Goal: Task Accomplishment & Management: Complete application form

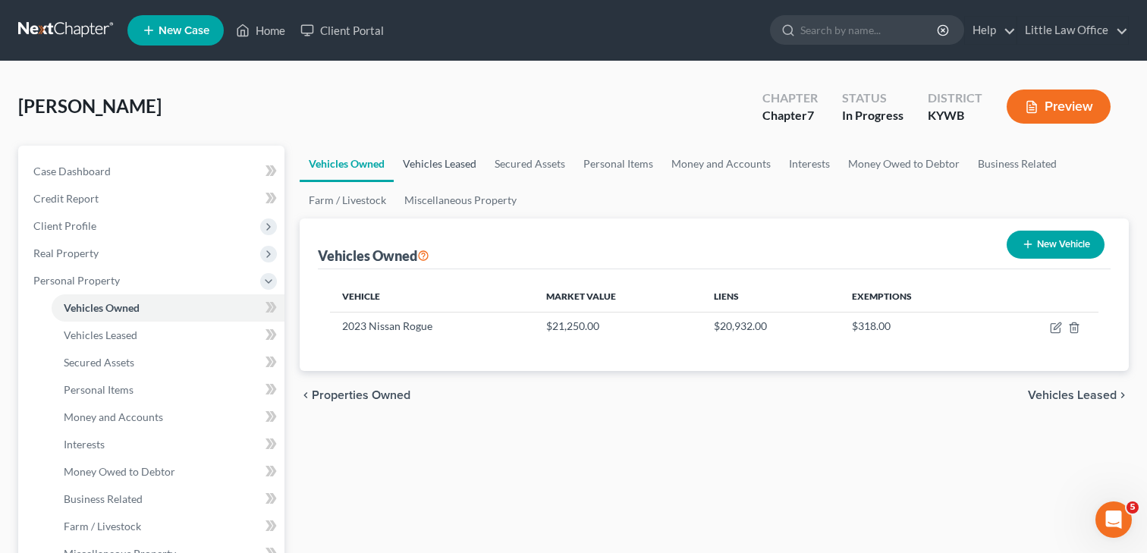
click at [456, 165] on link "Vehicles Leased" at bounding box center [440, 164] width 92 height 36
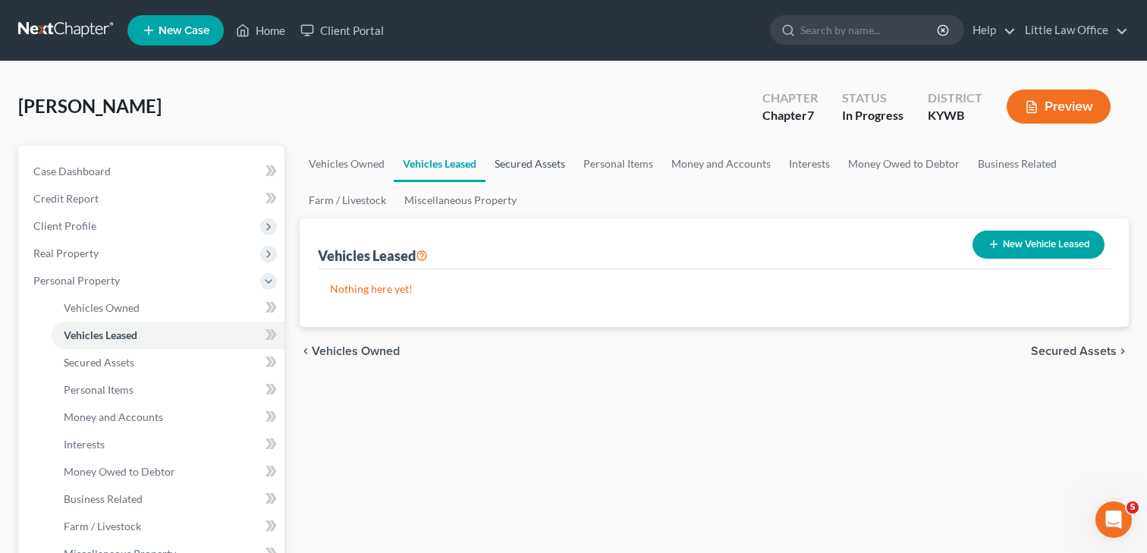
click at [526, 156] on link "Secured Assets" at bounding box center [530, 164] width 89 height 36
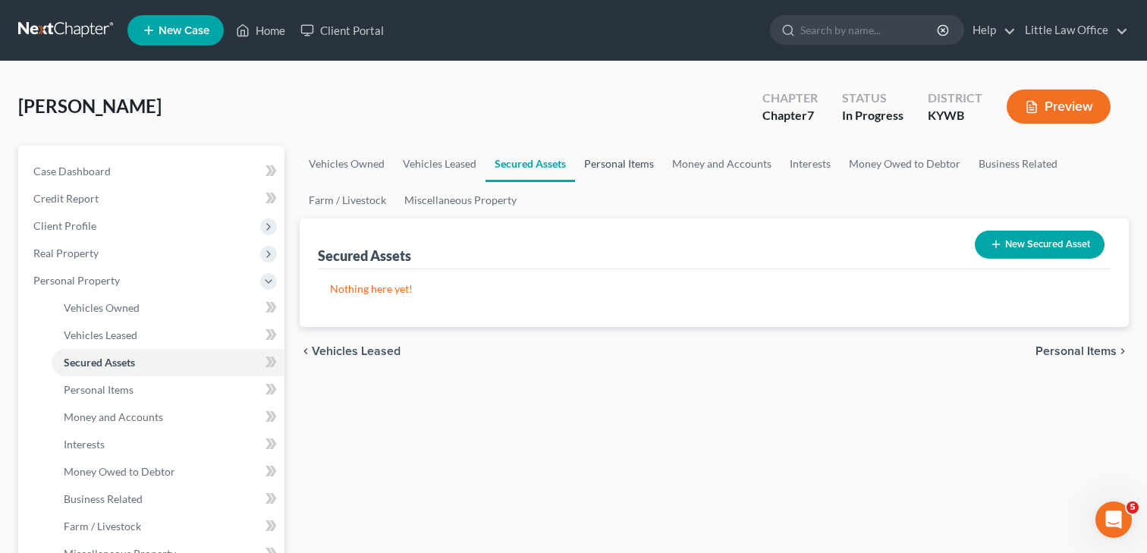
click at [611, 162] on link "Personal Items" at bounding box center [619, 164] width 88 height 36
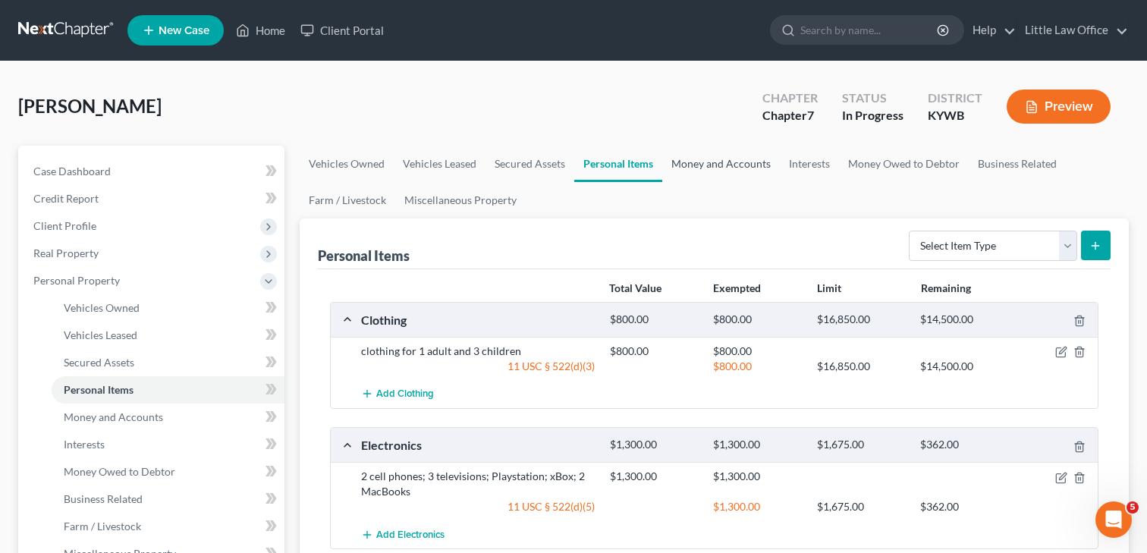
click at [704, 157] on link "Money and Accounts" at bounding box center [721, 164] width 118 height 36
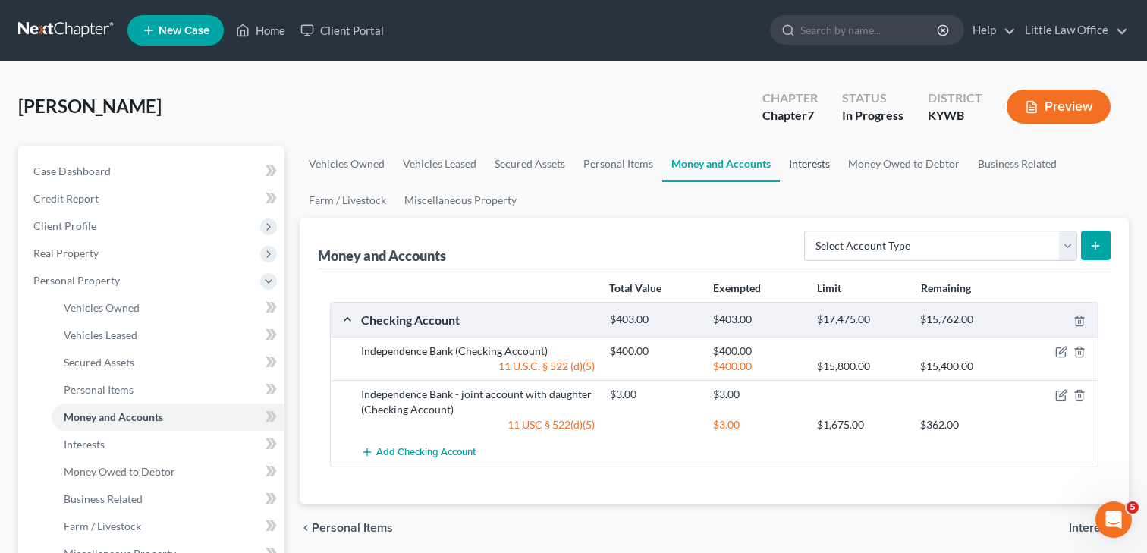
click at [813, 156] on link "Interests" at bounding box center [809, 164] width 59 height 36
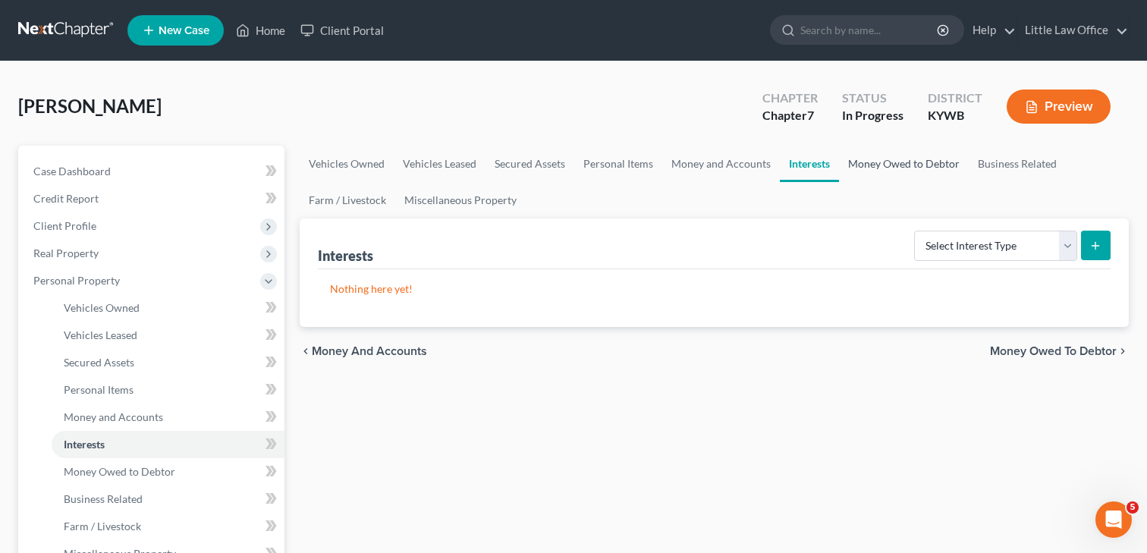
click at [905, 160] on link "Money Owed to Debtor" at bounding box center [904, 164] width 130 height 36
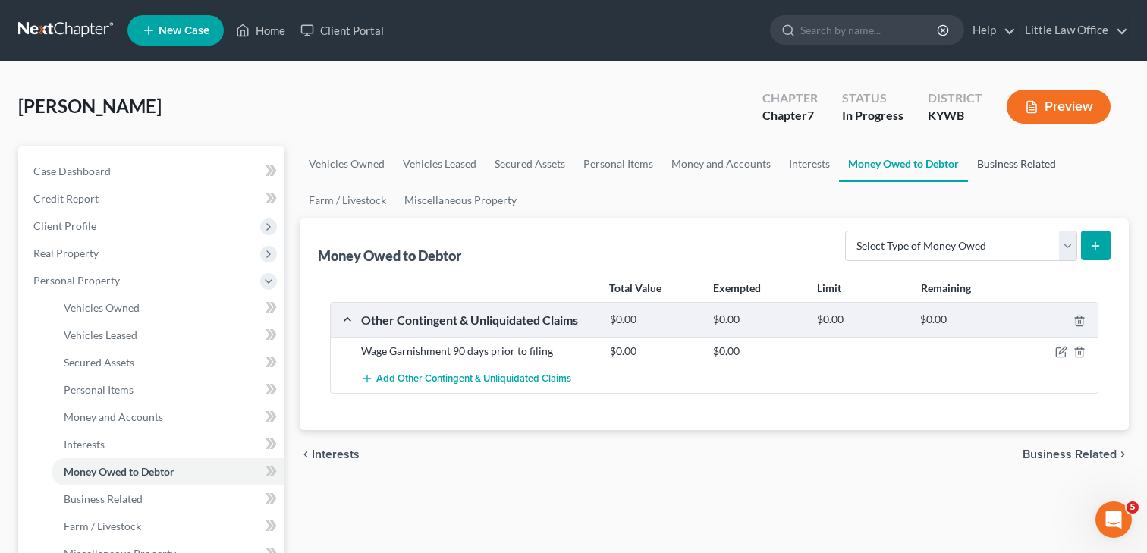
click at [998, 157] on link "Business Related" at bounding box center [1016, 164] width 97 height 36
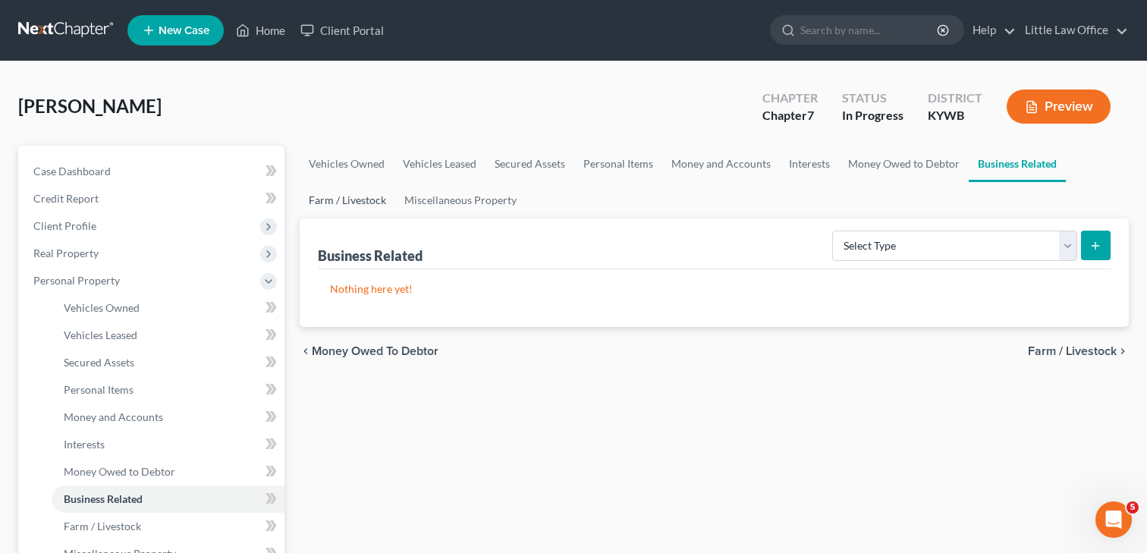
drag, startPoint x: 366, startPoint y: 200, endPoint x: 376, endPoint y: 196, distance: 10.3
click at [366, 199] on link "Farm / Livestock" at bounding box center [348, 200] width 96 height 36
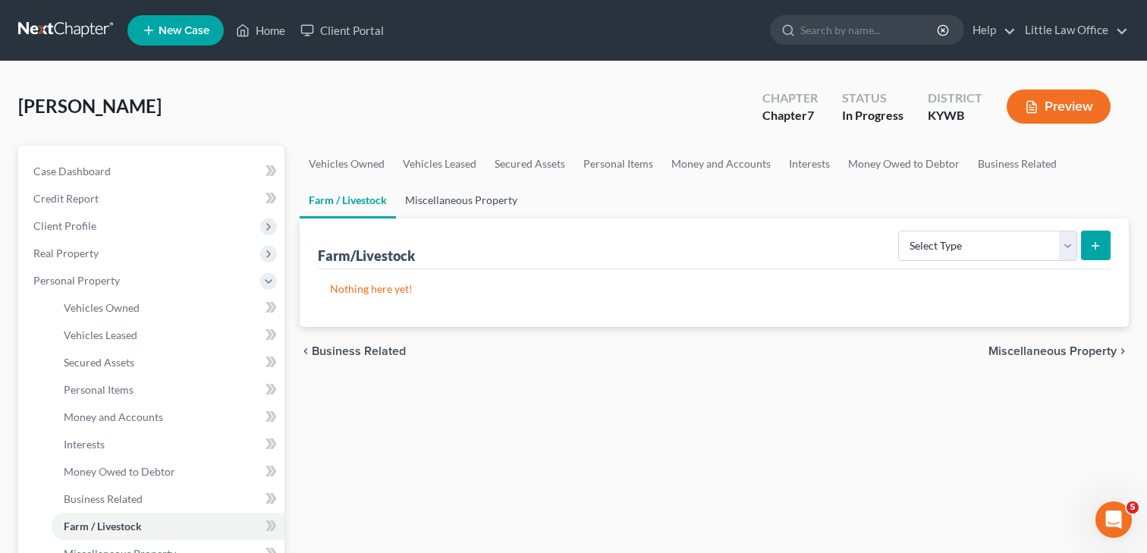
click at [440, 196] on link "Miscellaneous Property" at bounding box center [461, 200] width 130 height 36
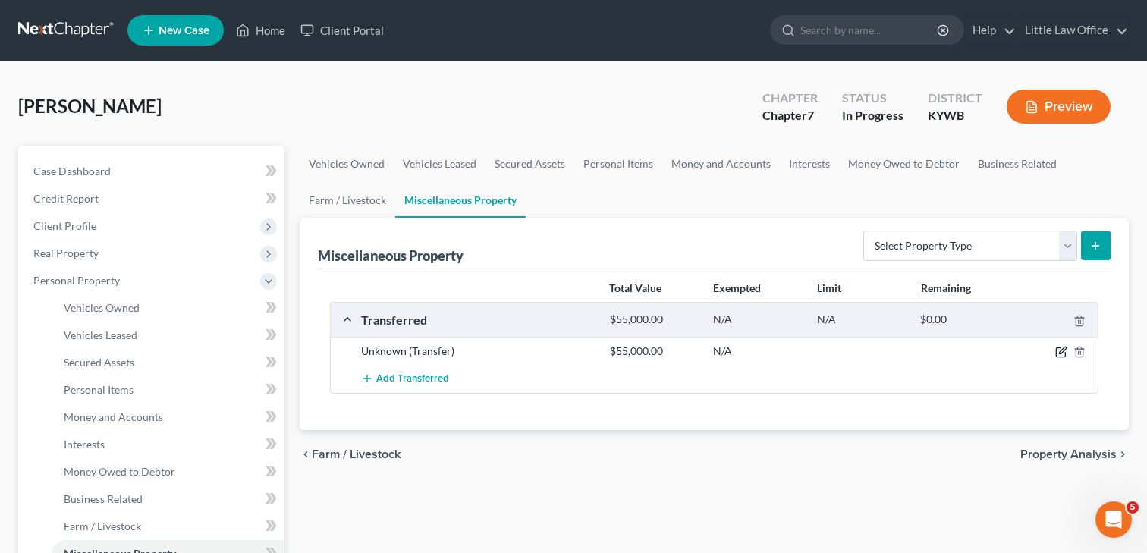
click at [1059, 354] on icon "button" at bounding box center [1062, 350] width 7 height 7
select select "Ordinary ([DATE])"
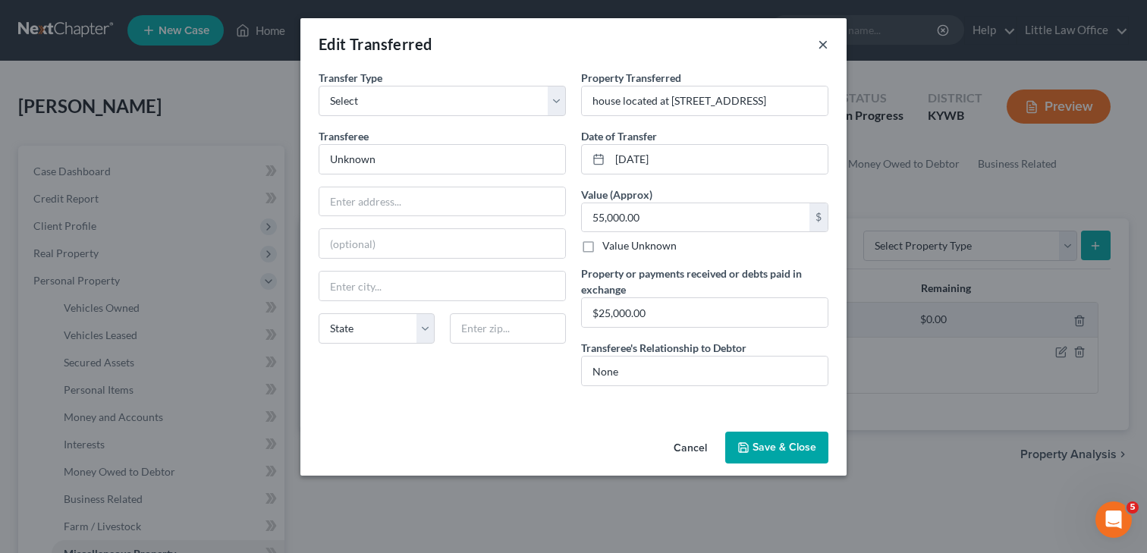
click at [825, 47] on button "×" at bounding box center [823, 44] width 11 height 18
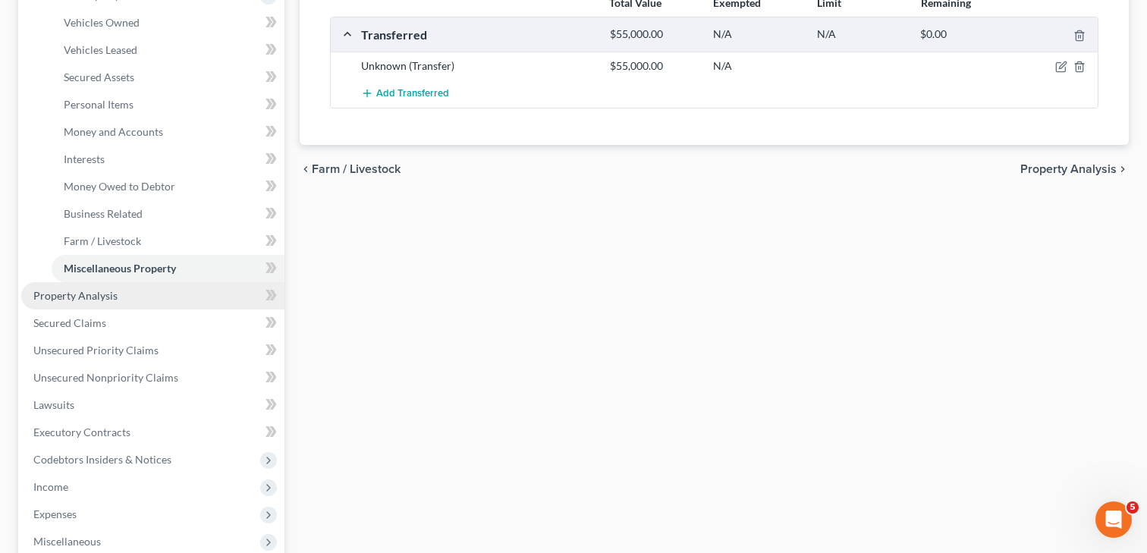
click at [106, 301] on link "Property Analysis" at bounding box center [152, 295] width 263 height 27
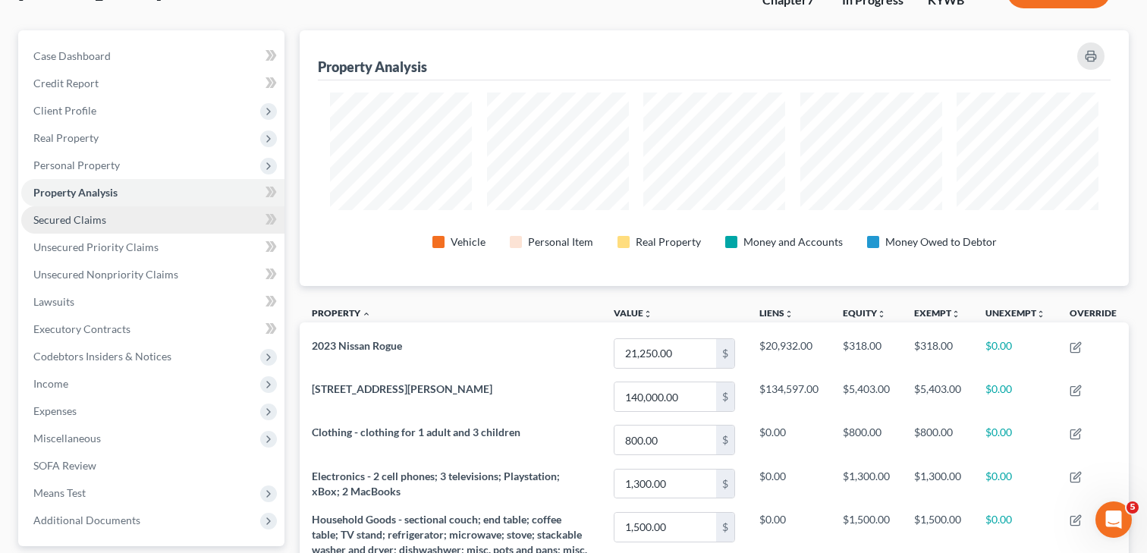
click at [93, 220] on span "Secured Claims" at bounding box center [69, 219] width 73 height 13
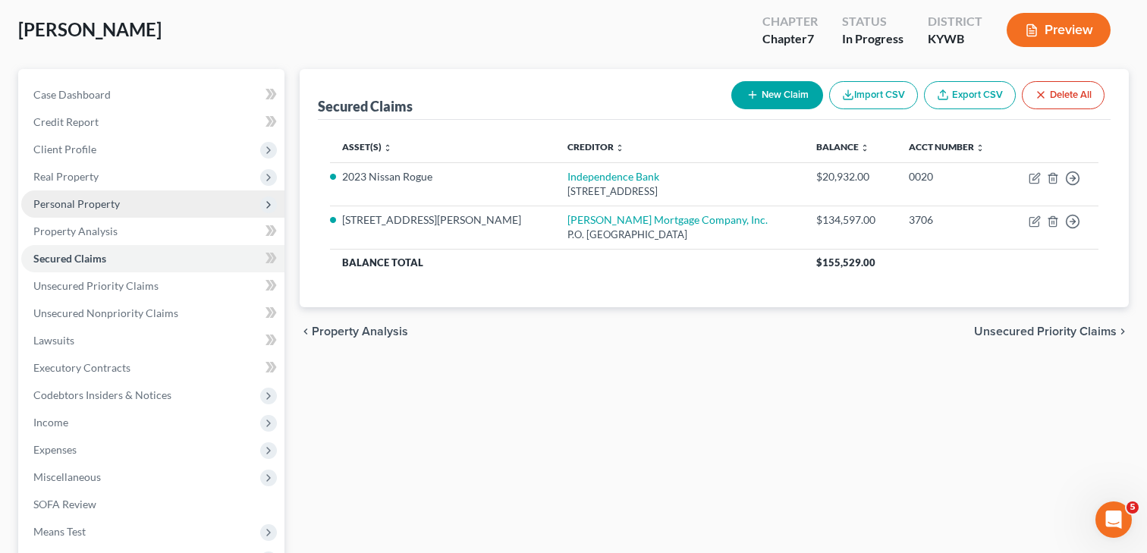
scroll to position [77, 0]
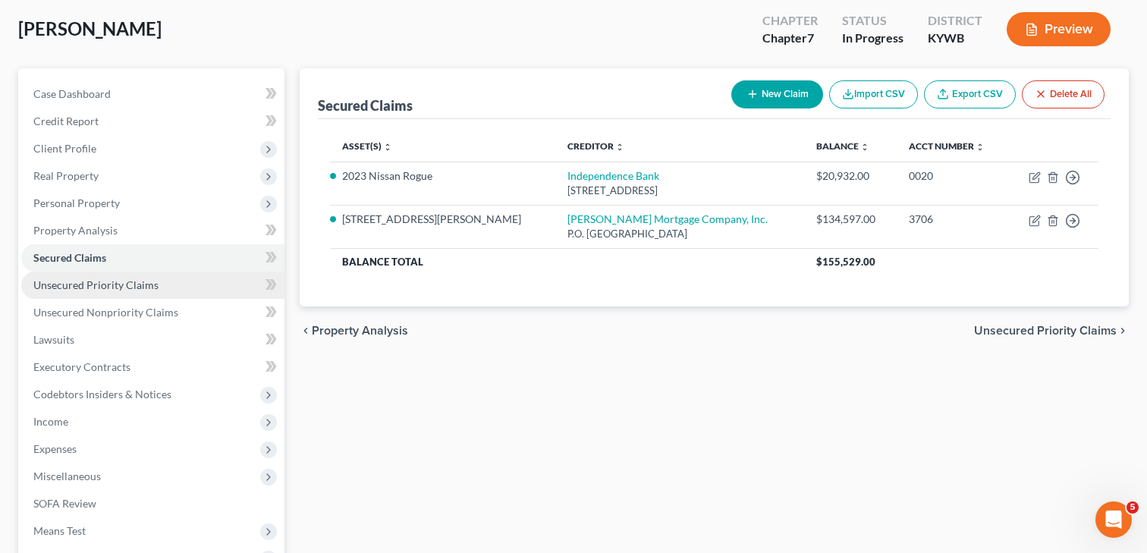
click at [112, 288] on span "Unsecured Priority Claims" at bounding box center [95, 284] width 125 height 13
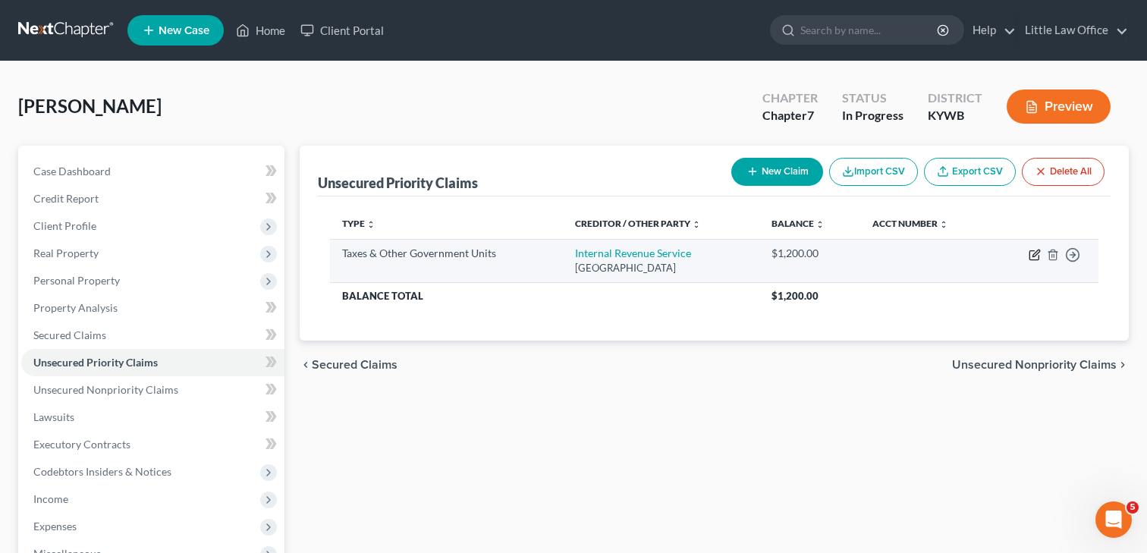
click at [1030, 253] on icon "button" at bounding box center [1034, 255] width 9 height 9
select select "0"
select select "18"
select select "0"
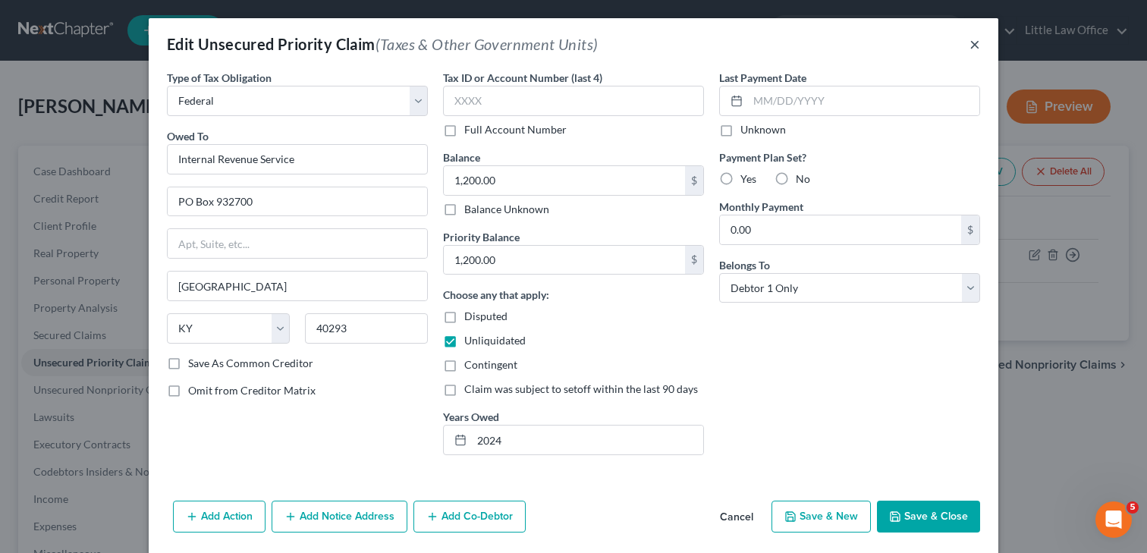
click at [979, 46] on button "×" at bounding box center [975, 44] width 11 height 18
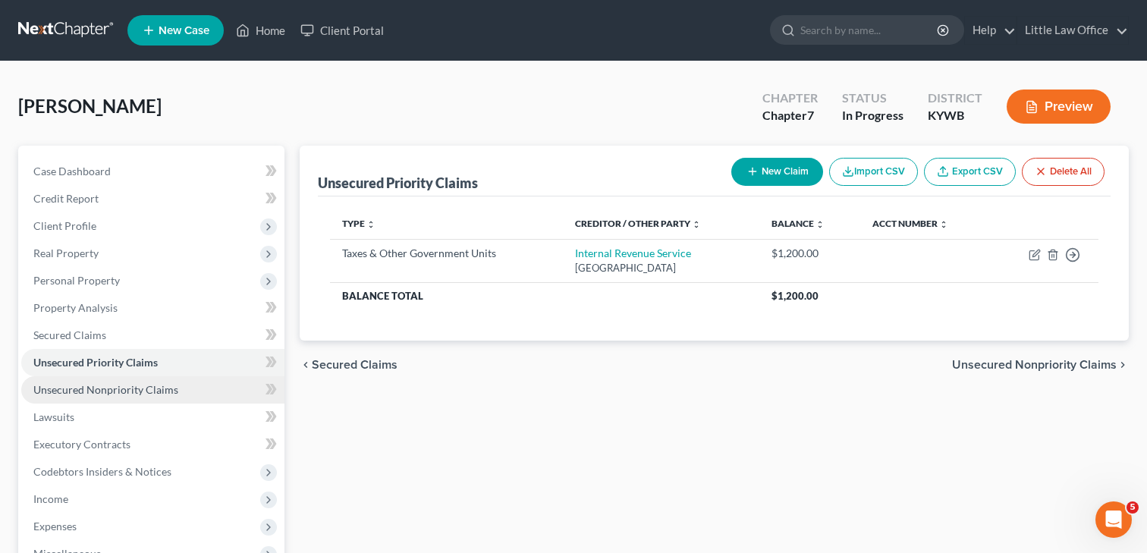
click at [110, 393] on span "Unsecured Nonpriority Claims" at bounding box center [105, 389] width 145 height 13
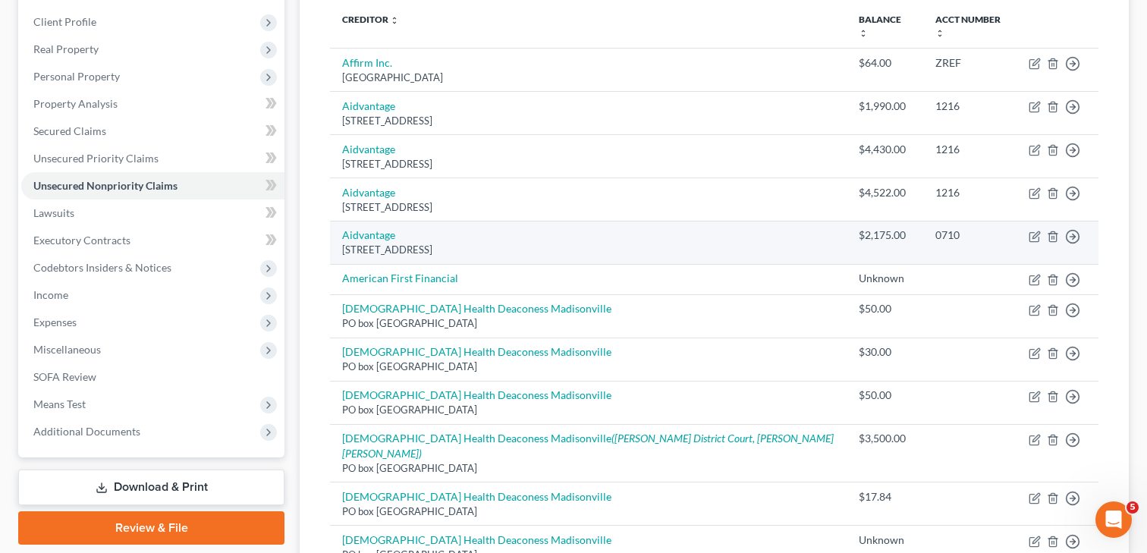
scroll to position [146, 0]
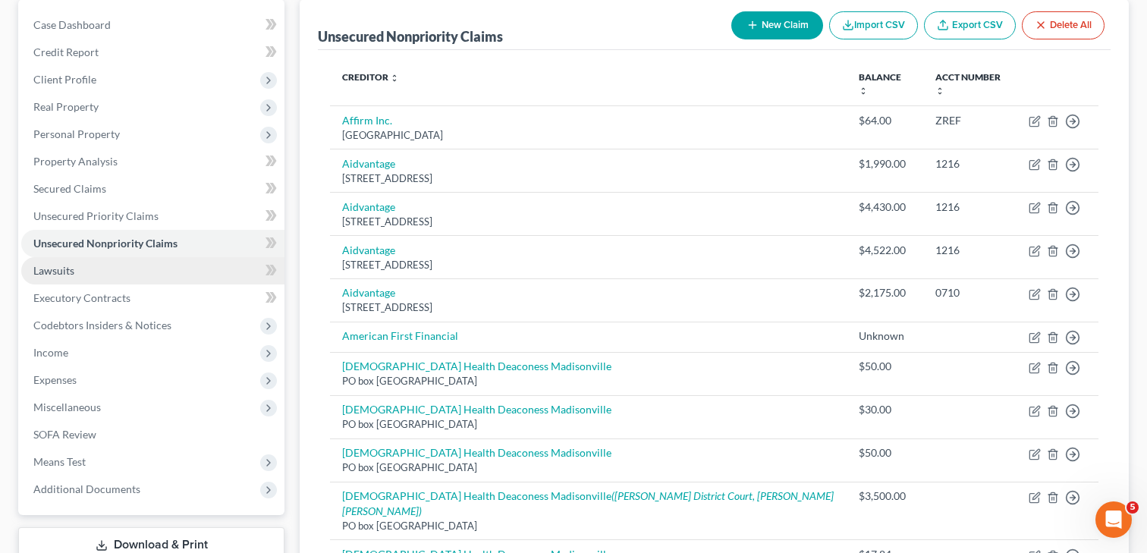
click at [75, 271] on link "Lawsuits" at bounding box center [152, 270] width 263 height 27
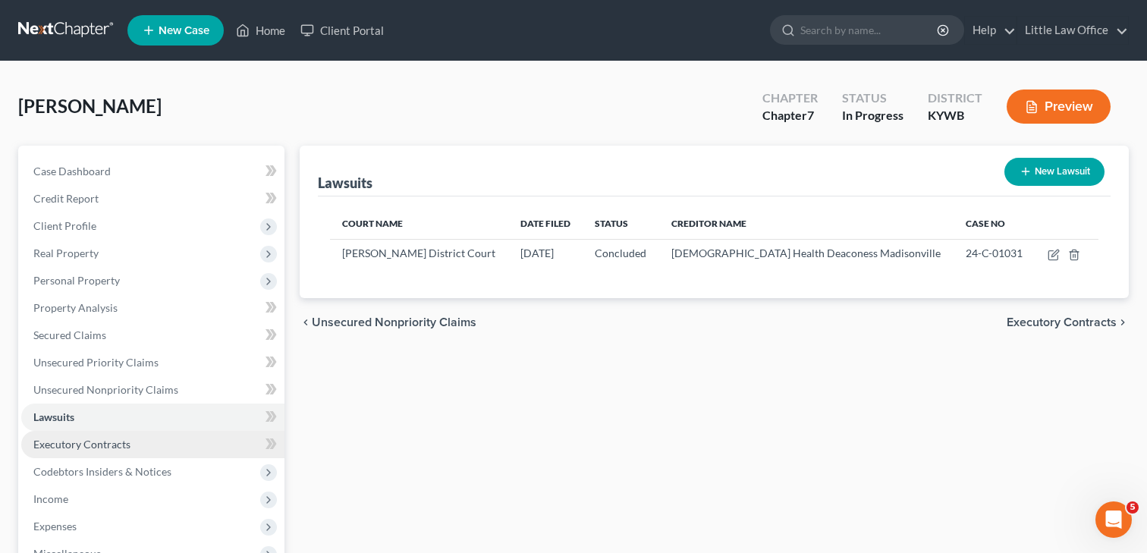
click at [112, 448] on span "Executory Contracts" at bounding box center [81, 444] width 97 height 13
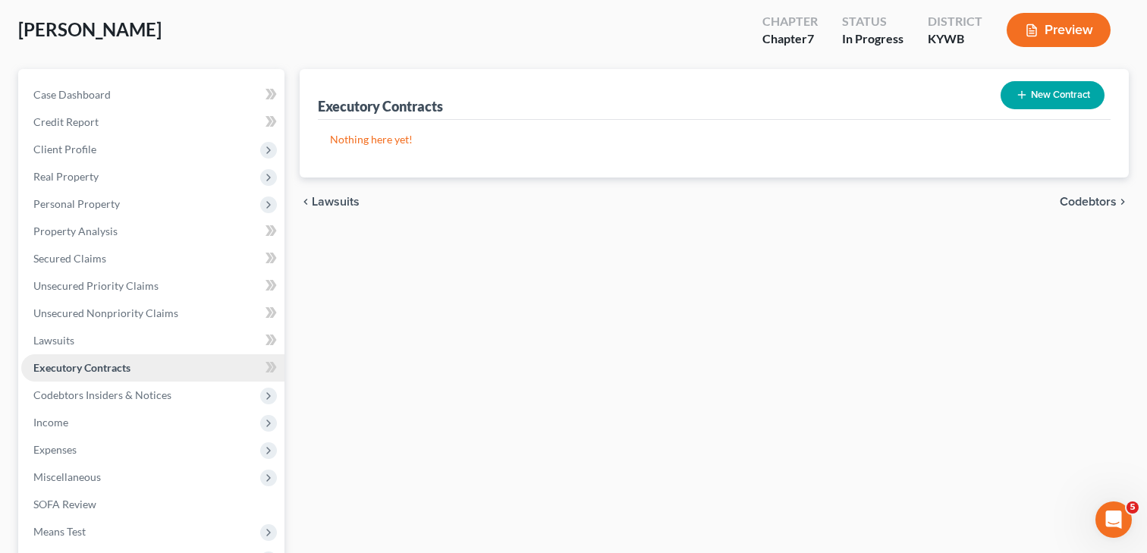
scroll to position [77, 0]
click at [137, 395] on span "Codebtors Insiders & Notices" at bounding box center [102, 394] width 138 height 13
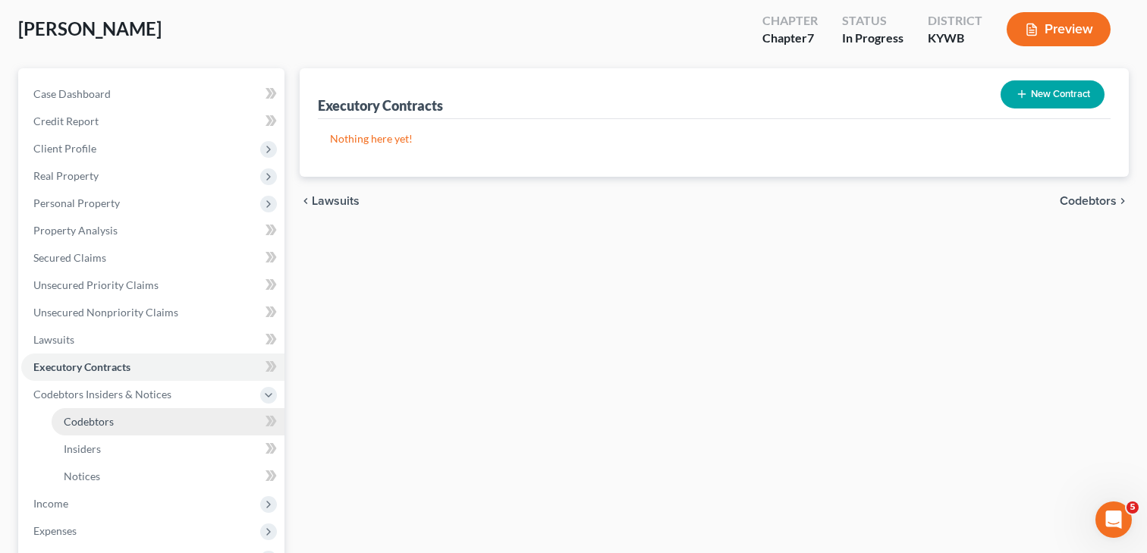
click at [121, 424] on link "Codebtors" at bounding box center [168, 421] width 233 height 27
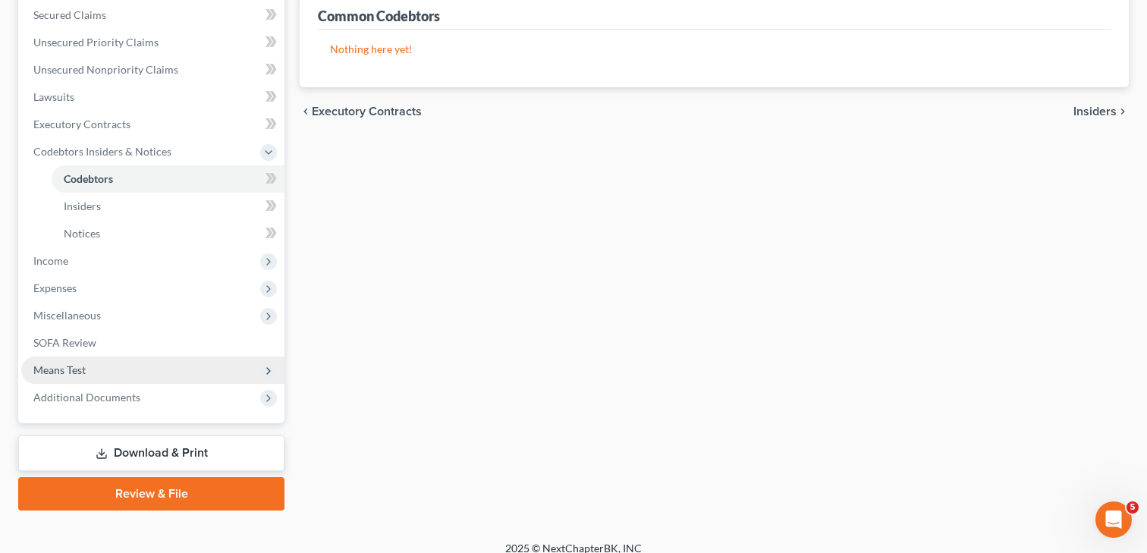
scroll to position [334, 0]
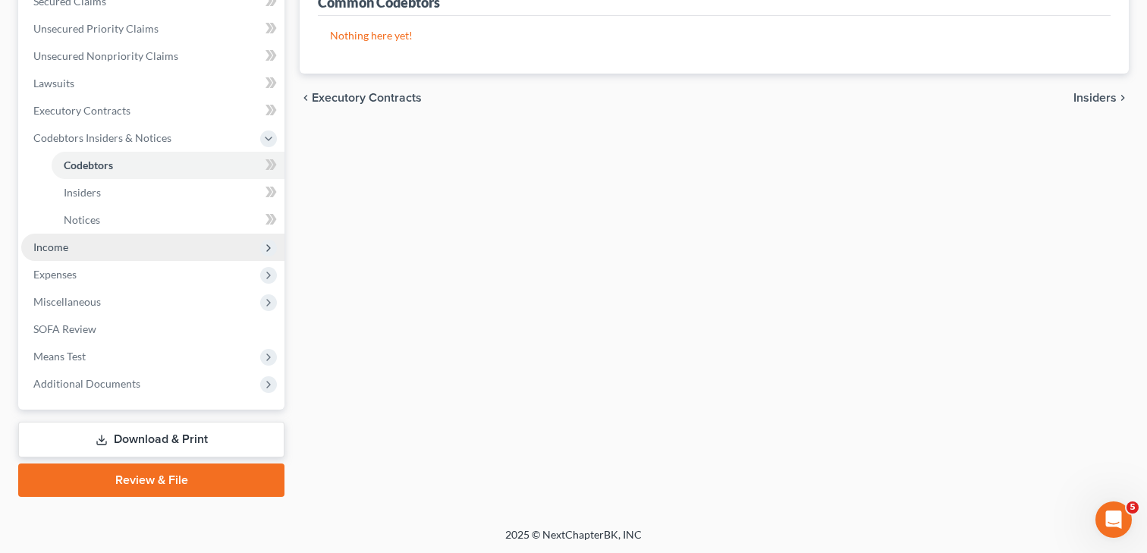
click at [101, 247] on span "Income" at bounding box center [152, 247] width 263 height 27
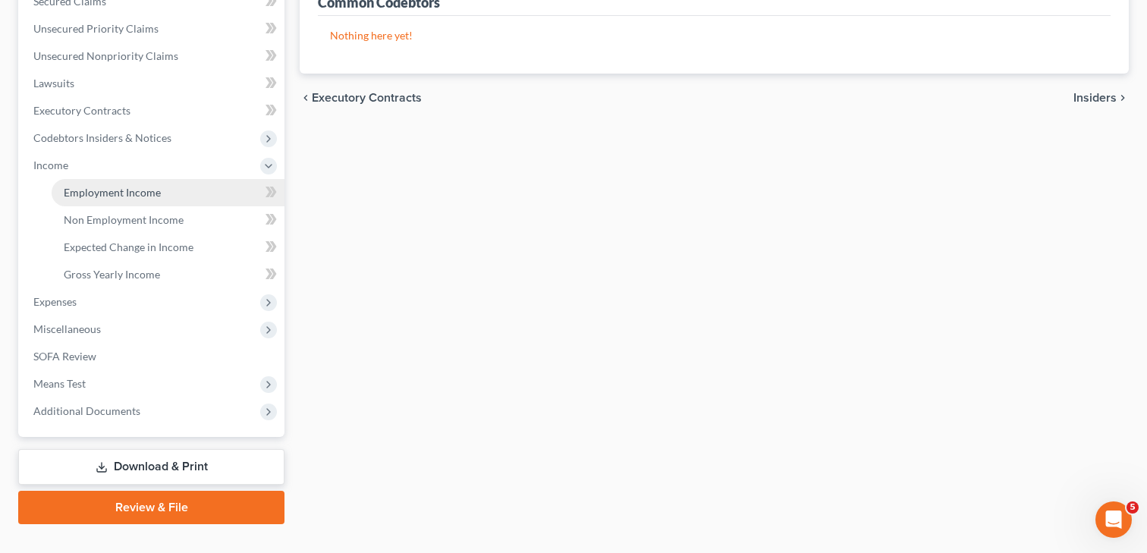
click at [112, 204] on link "Employment Income" at bounding box center [168, 192] width 233 height 27
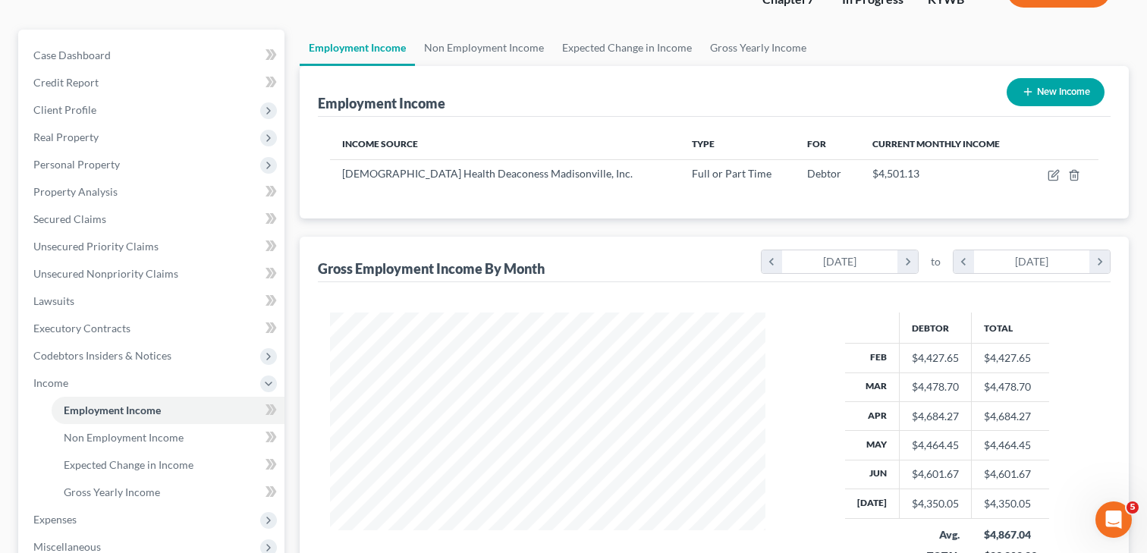
scroll to position [127, 0]
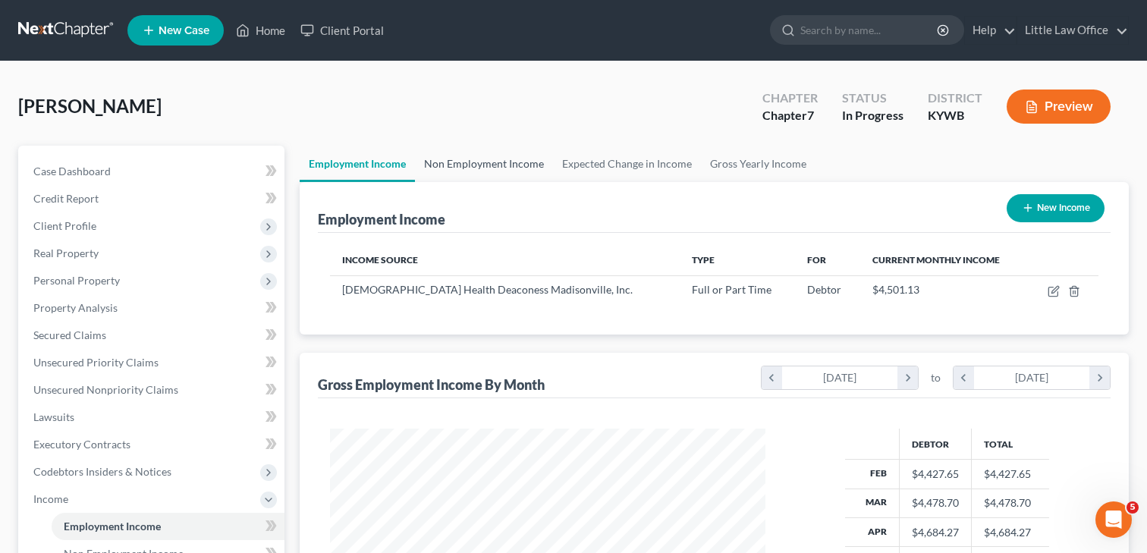
click at [508, 174] on link "Non Employment Income" at bounding box center [484, 164] width 138 height 36
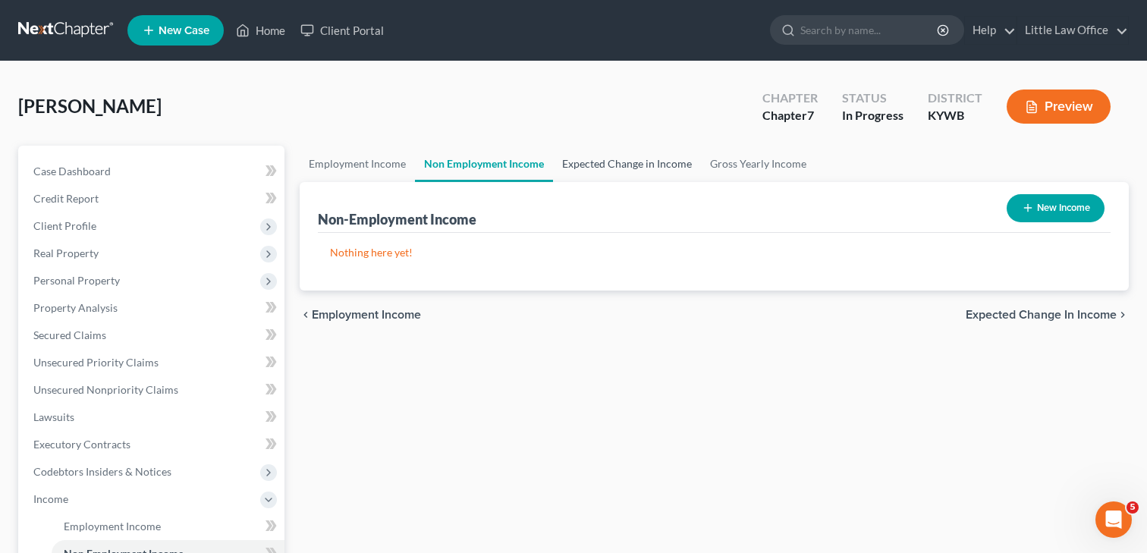
click at [633, 168] on link "Expected Change in Income" at bounding box center [627, 164] width 148 height 36
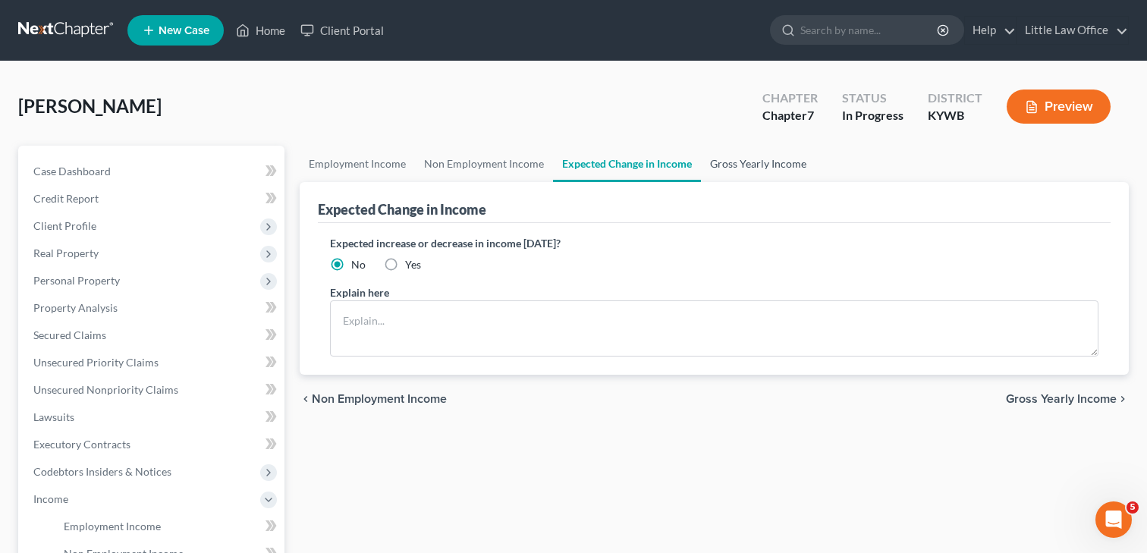
click at [750, 167] on link "Gross Yearly Income" at bounding box center [758, 164] width 115 height 36
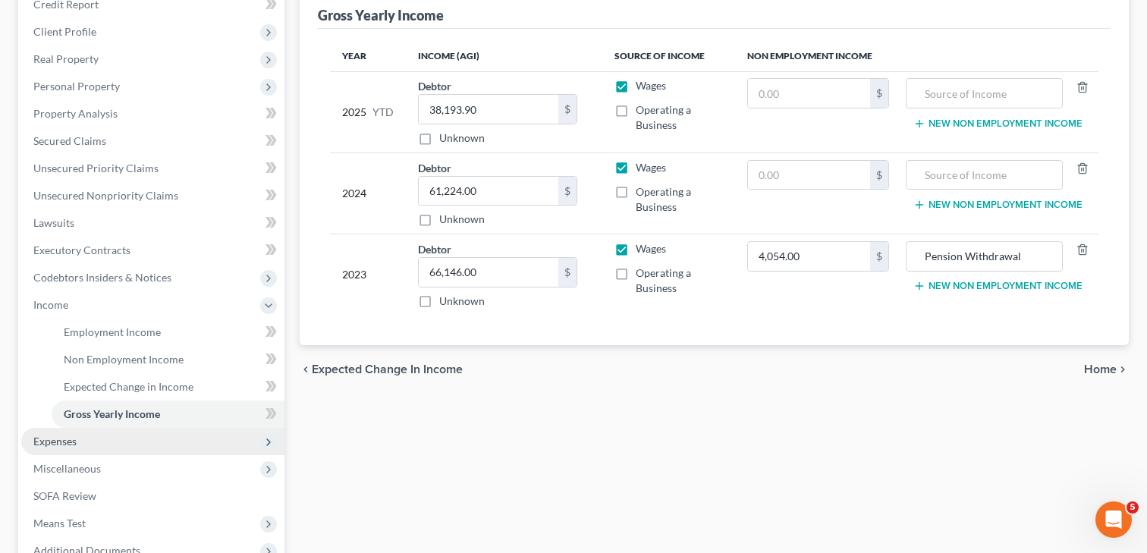
click at [69, 441] on span "Expenses" at bounding box center [54, 441] width 43 height 13
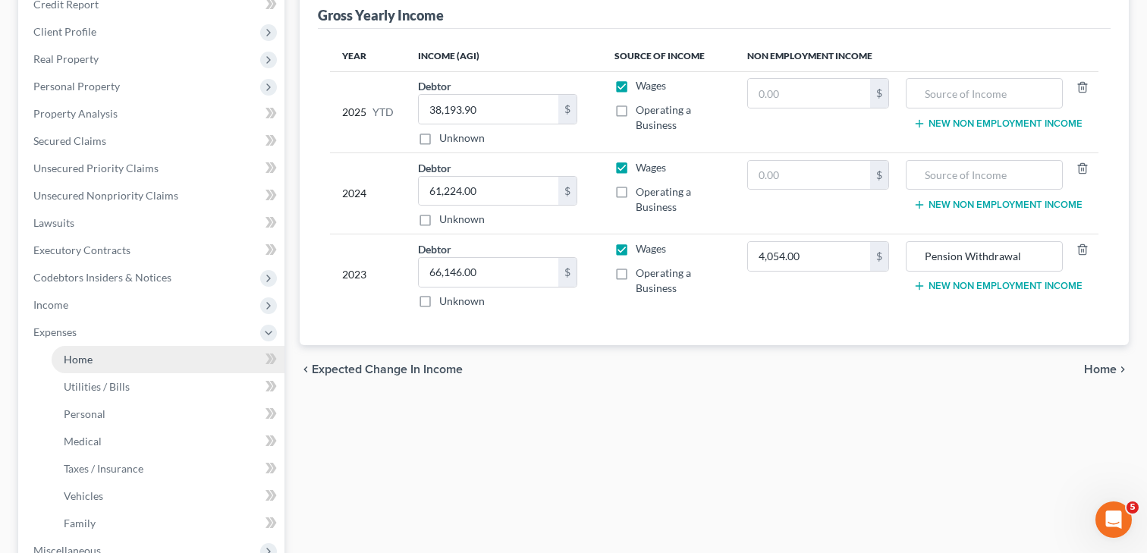
click at [122, 365] on link "Home" at bounding box center [168, 359] width 233 height 27
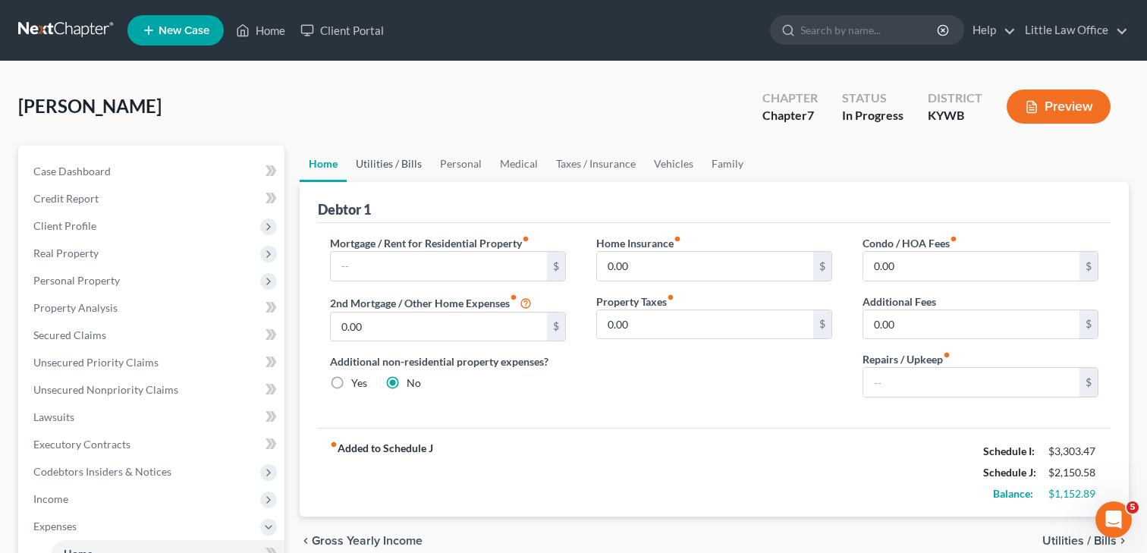
click at [373, 163] on link "Utilities / Bills" at bounding box center [389, 164] width 84 height 36
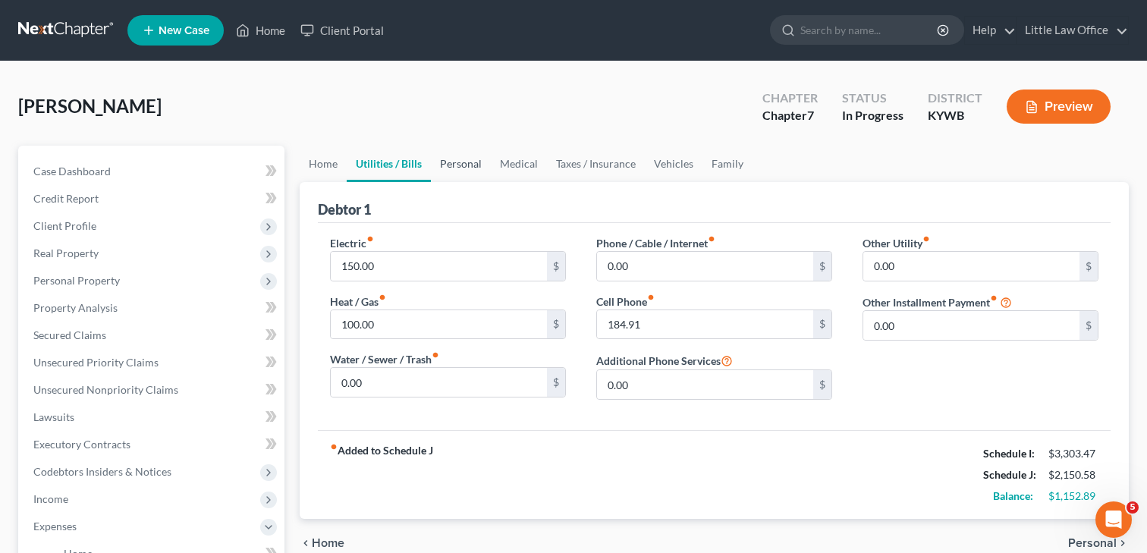
click at [483, 162] on link "Personal" at bounding box center [461, 164] width 60 height 36
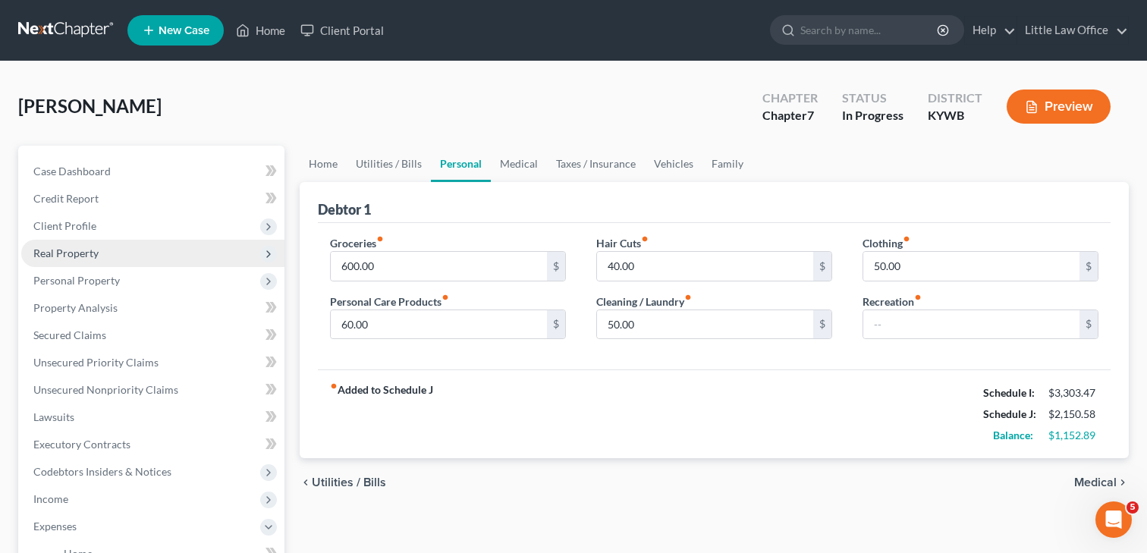
click at [71, 250] on span "Real Property" at bounding box center [65, 253] width 65 height 13
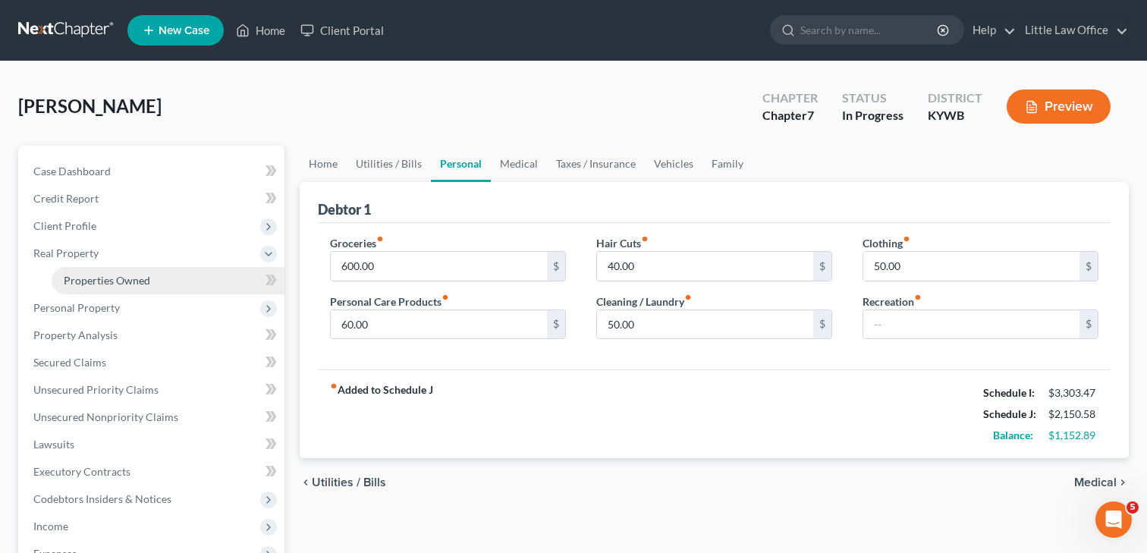
click at [99, 276] on span "Properties Owned" at bounding box center [107, 280] width 86 height 13
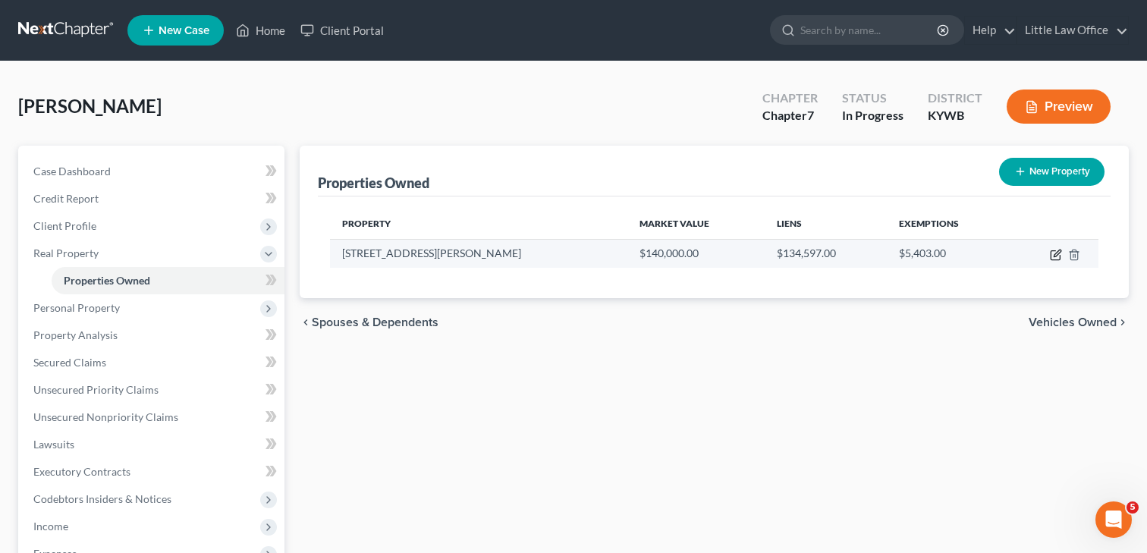
click at [1052, 256] on icon "button" at bounding box center [1056, 255] width 12 height 12
select select "18"
select select "53"
select select "0"
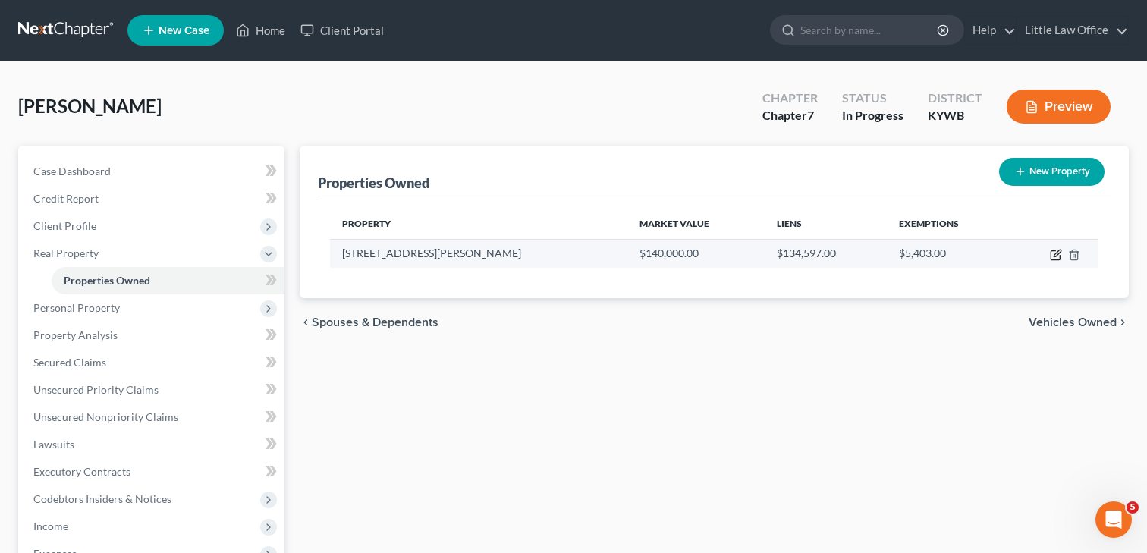
select select "21"
select select "0"
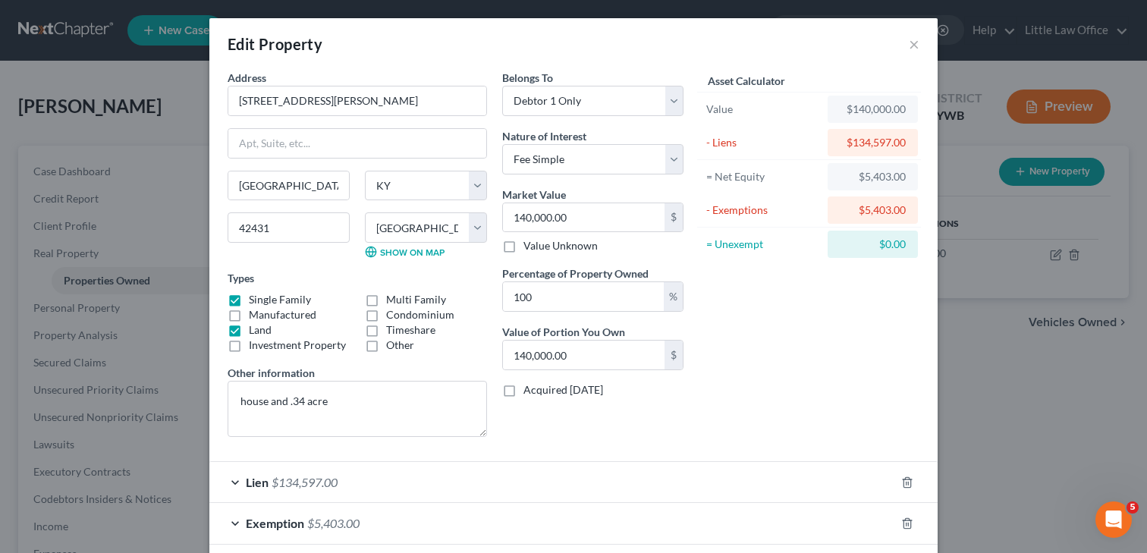
scroll to position [74, 0]
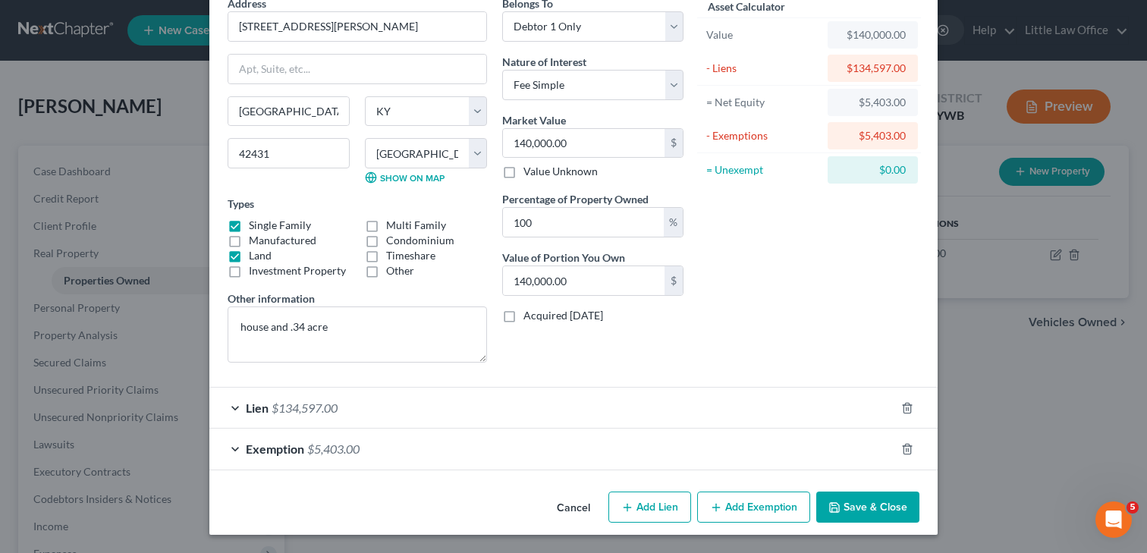
click at [800, 414] on div "Lien $134,597.00" at bounding box center [552, 408] width 686 height 40
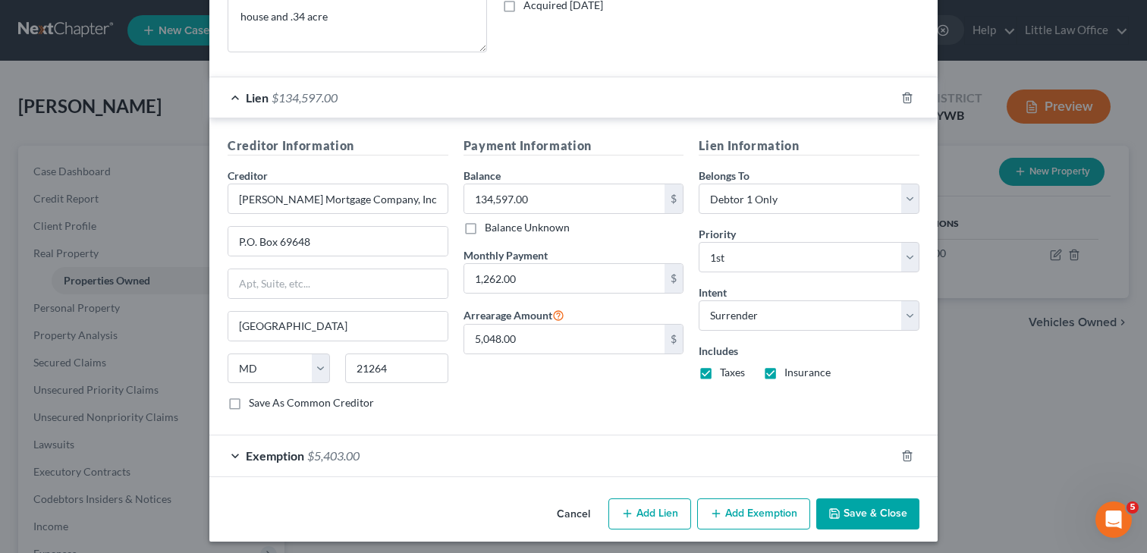
scroll to position [391, 0]
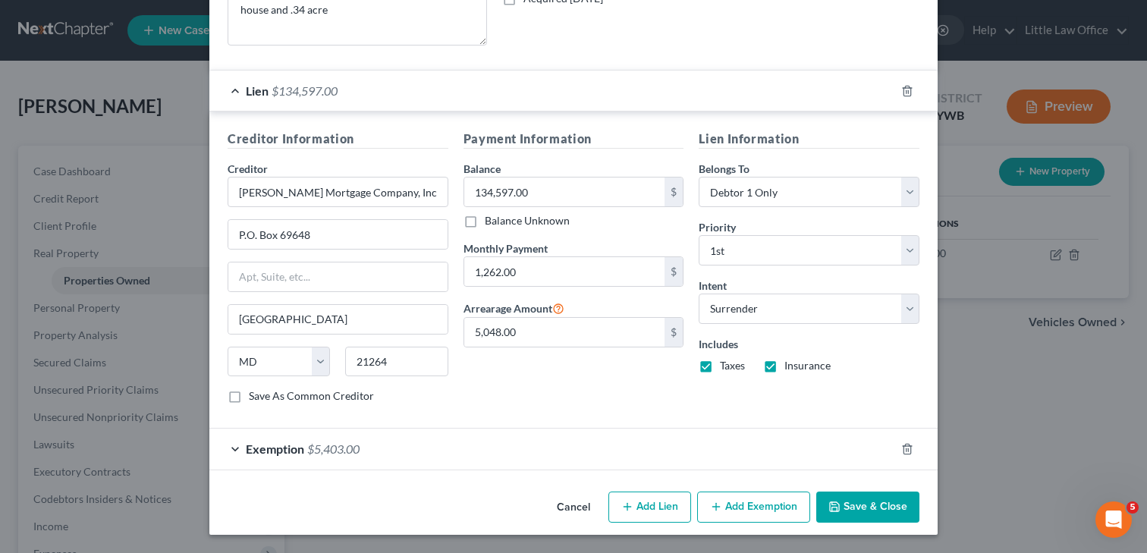
click at [571, 506] on button "Cancel" at bounding box center [574, 508] width 58 height 30
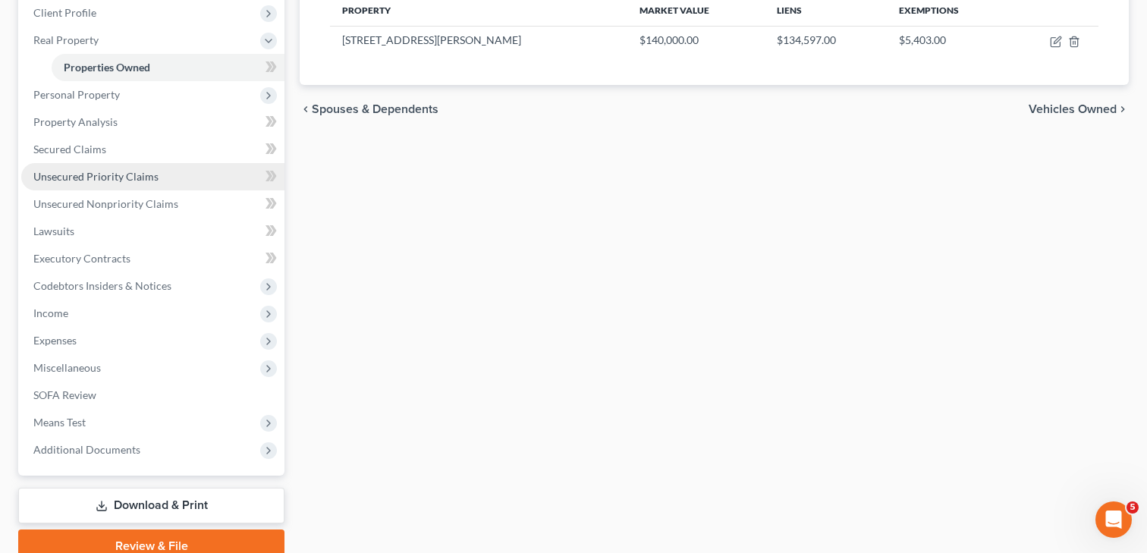
scroll to position [279, 0]
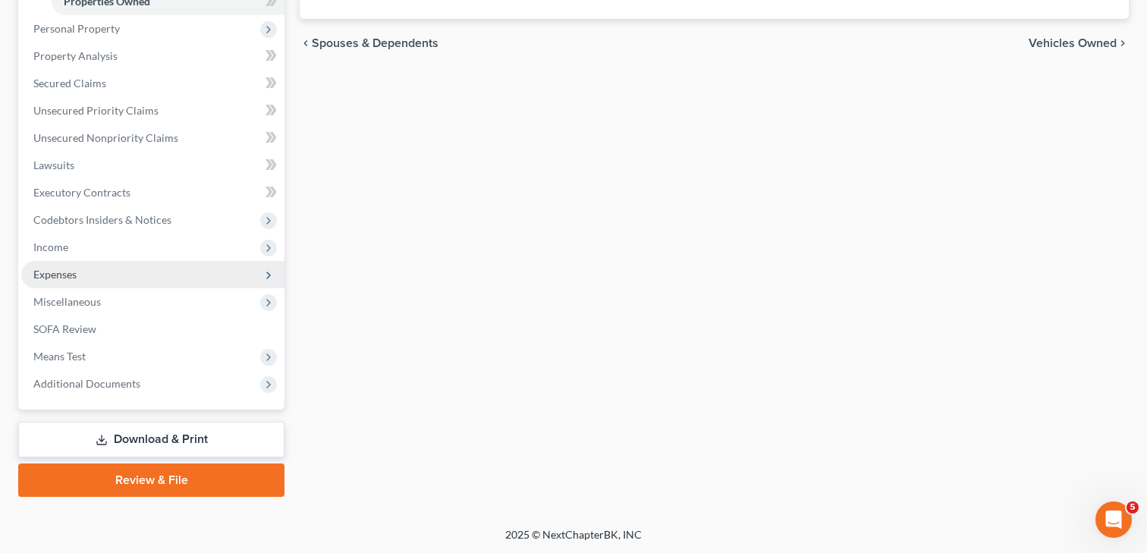
click at [65, 273] on span "Expenses" at bounding box center [54, 274] width 43 height 13
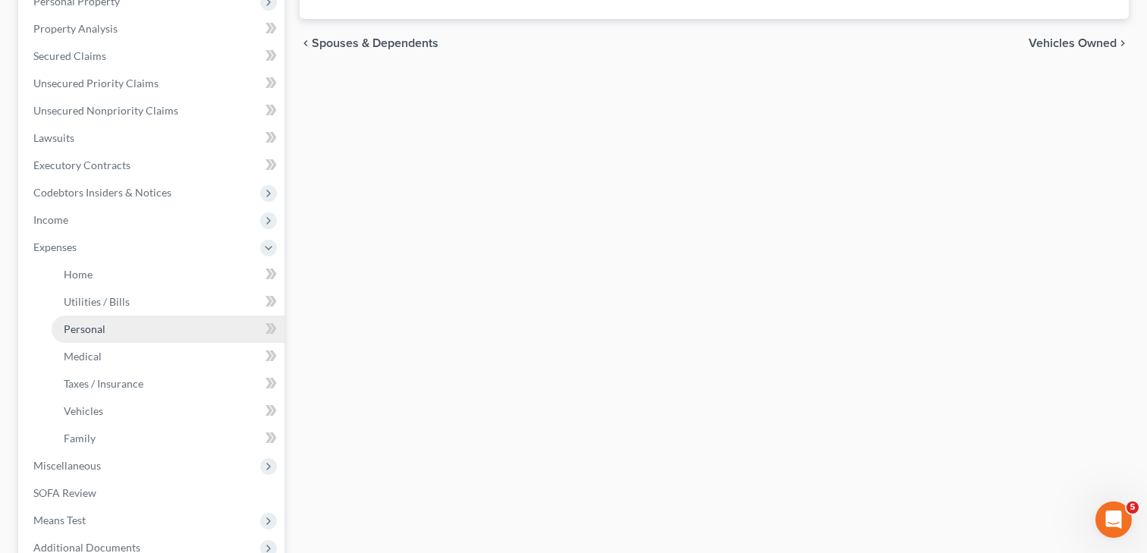
click at [69, 325] on span "Personal" at bounding box center [85, 328] width 42 height 13
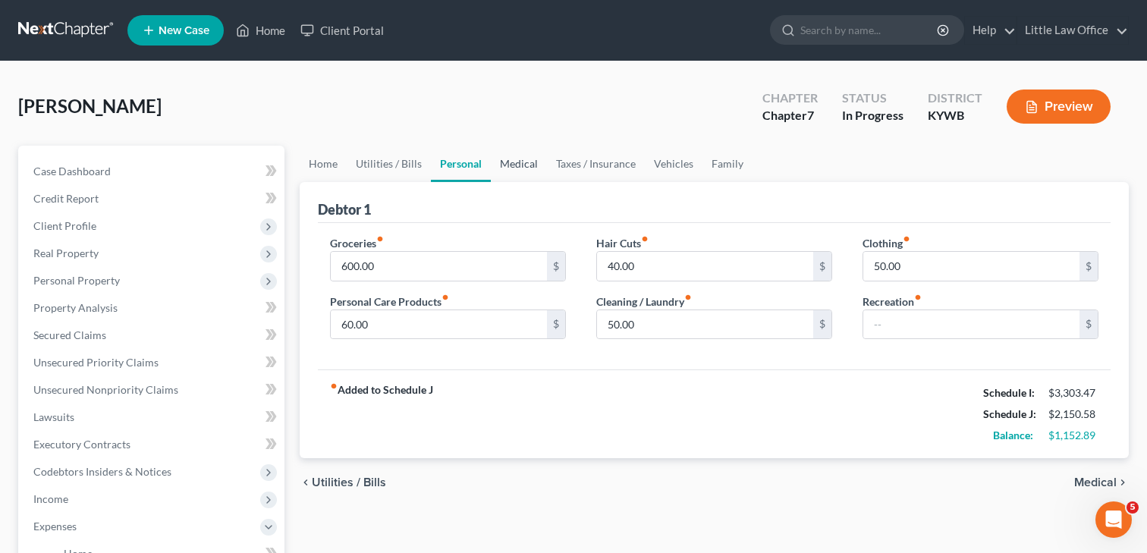
click at [533, 164] on link "Medical" at bounding box center [519, 164] width 56 height 36
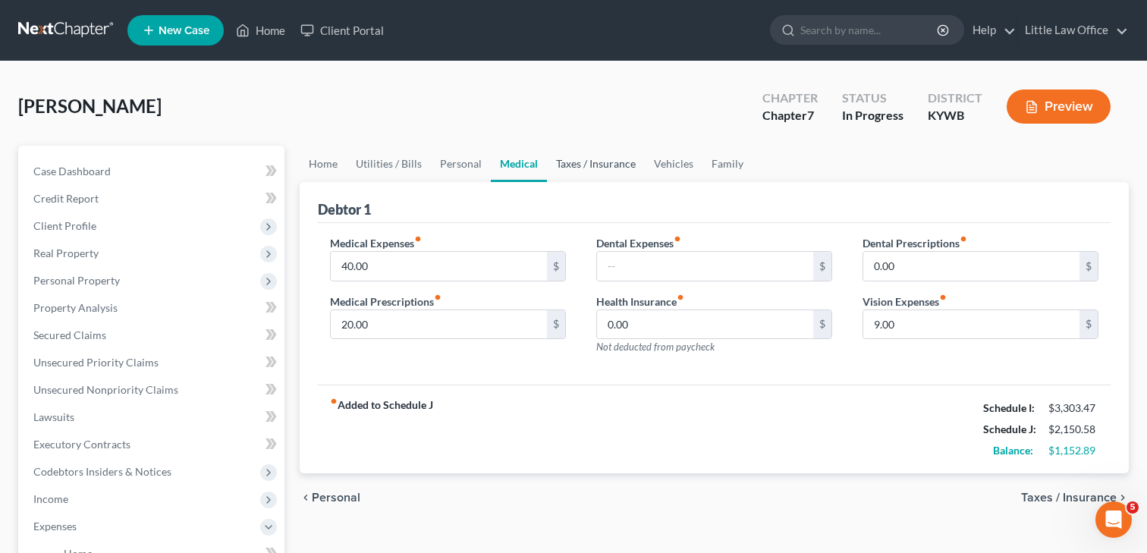
click at [574, 165] on link "Taxes / Insurance" at bounding box center [596, 164] width 98 height 36
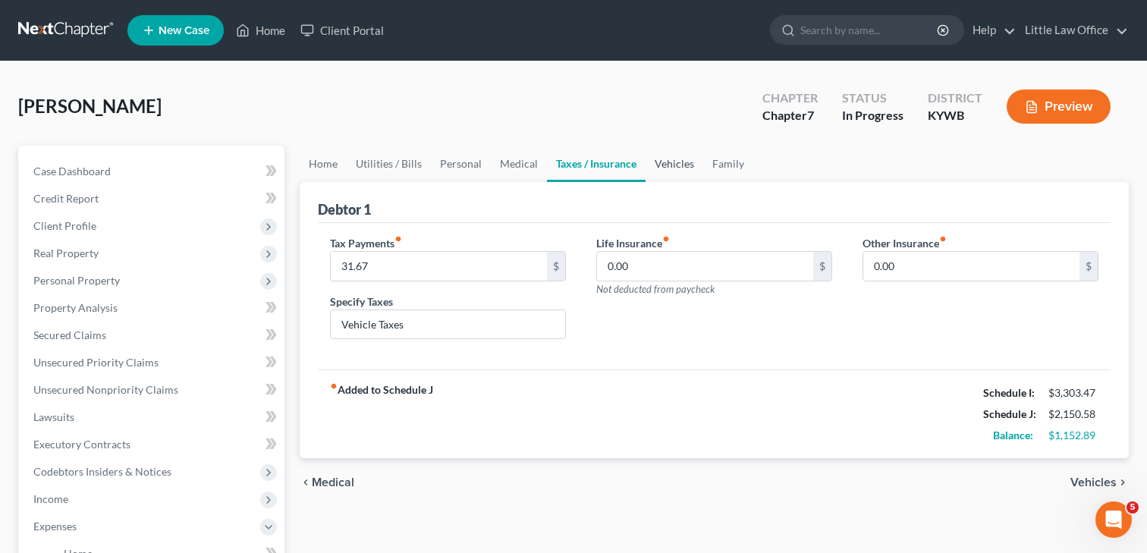
click at [653, 165] on link "Vehicles" at bounding box center [675, 164] width 58 height 36
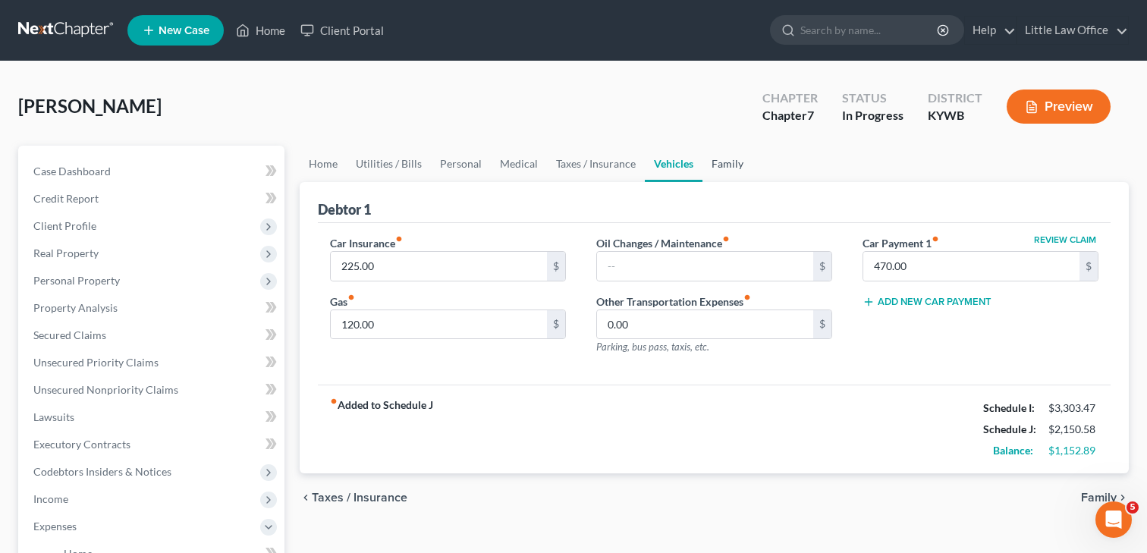
click at [737, 167] on link "Family" at bounding box center [728, 164] width 50 height 36
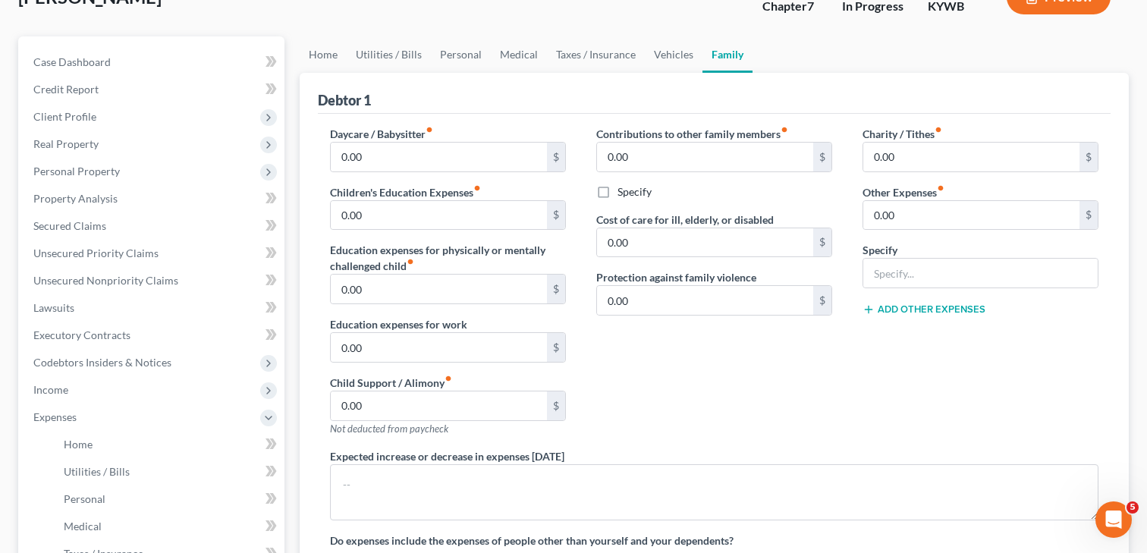
scroll to position [82, 0]
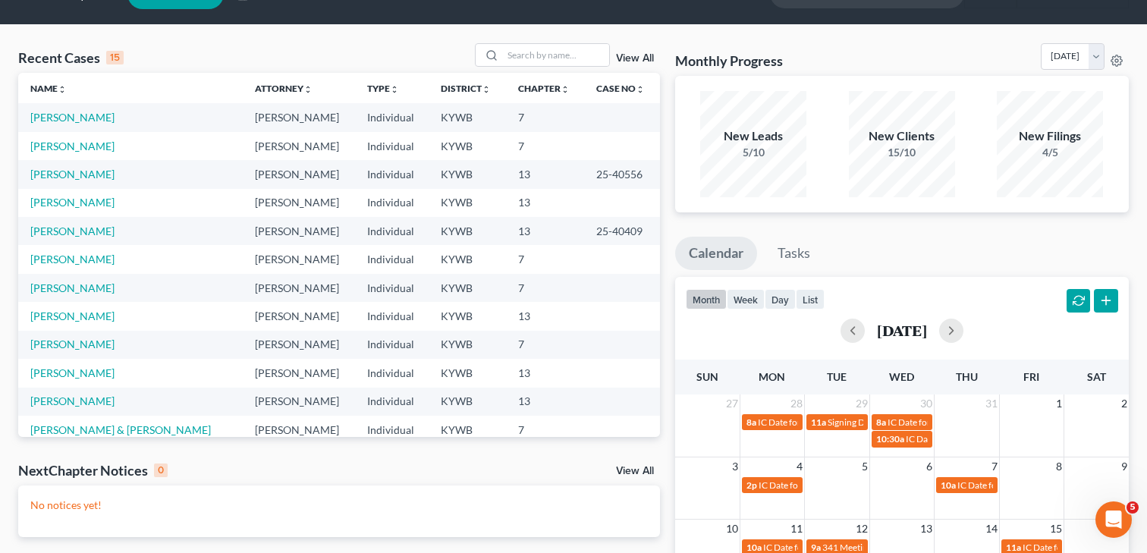
scroll to position [32, 0]
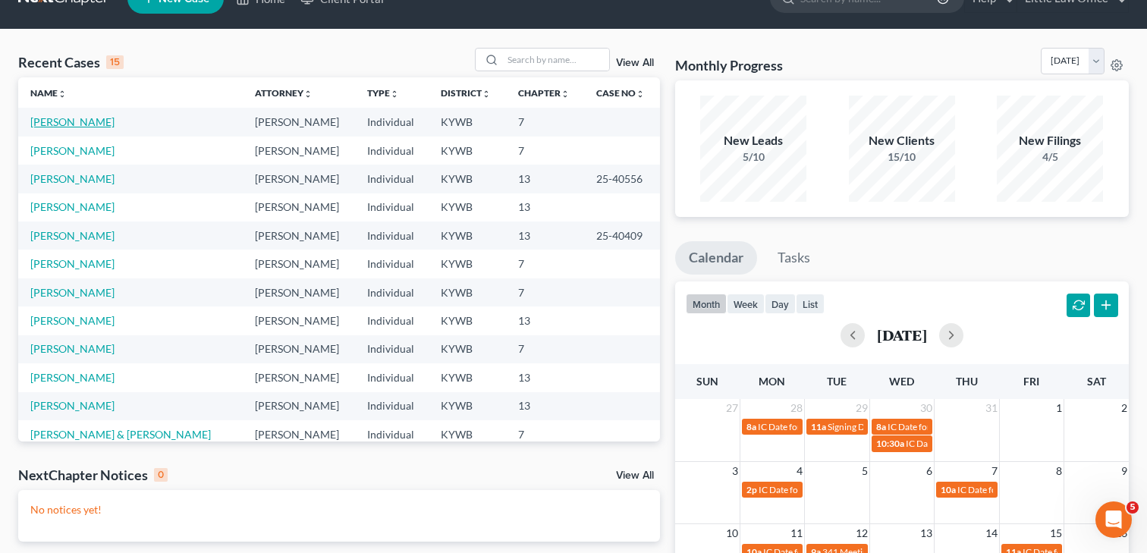
click at [80, 120] on link "[PERSON_NAME]" at bounding box center [72, 121] width 84 height 13
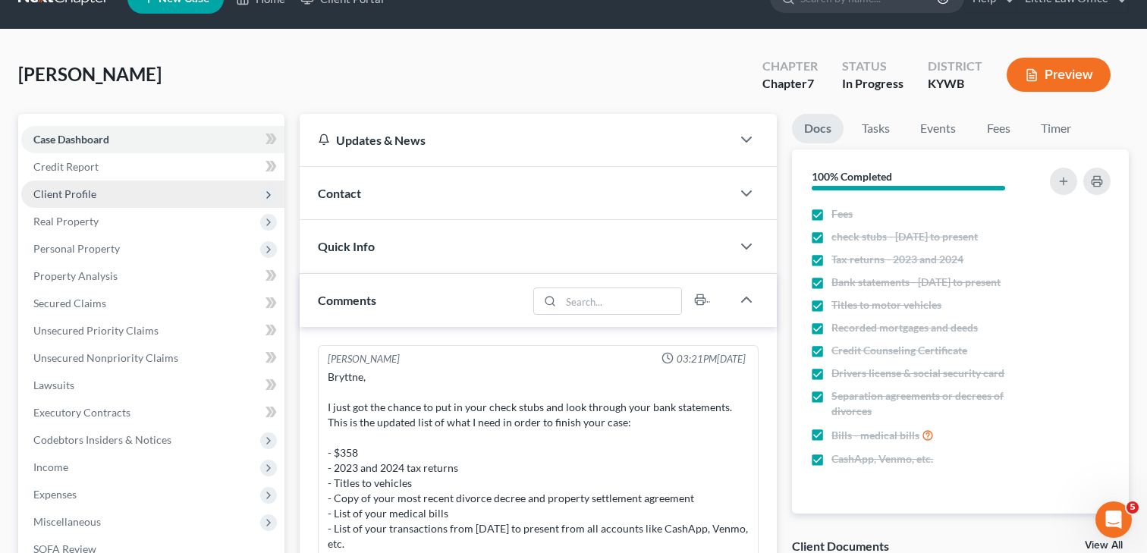
scroll to position [760, 0]
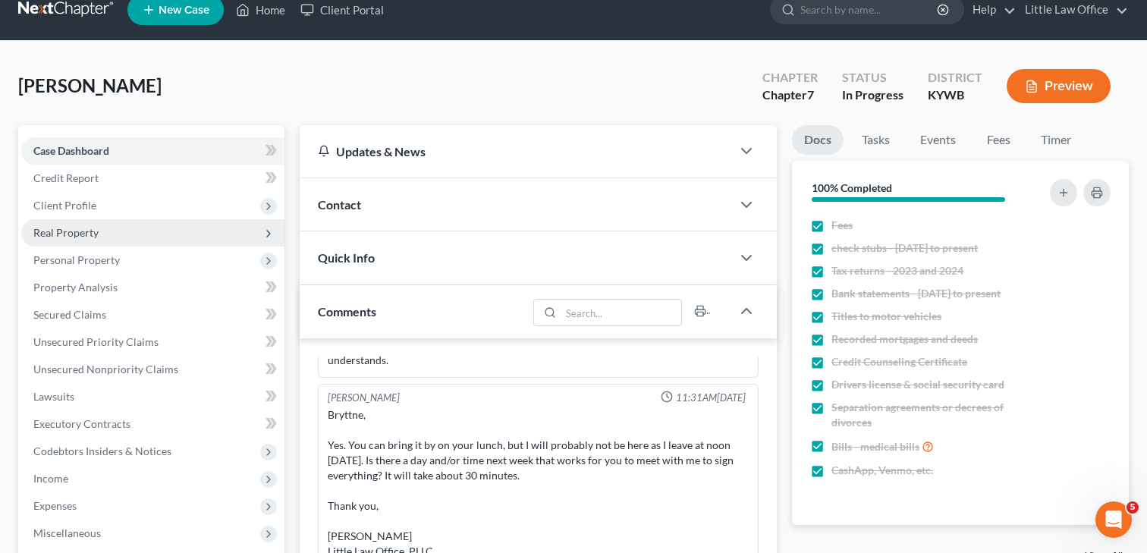
click at [87, 235] on span "Real Property" at bounding box center [65, 232] width 65 height 13
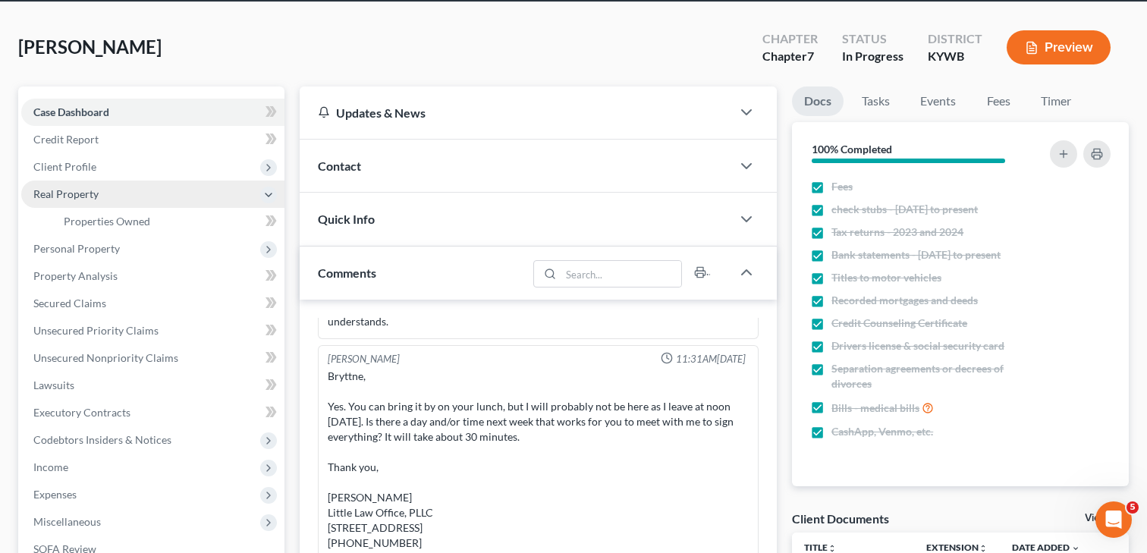
scroll to position [62, 0]
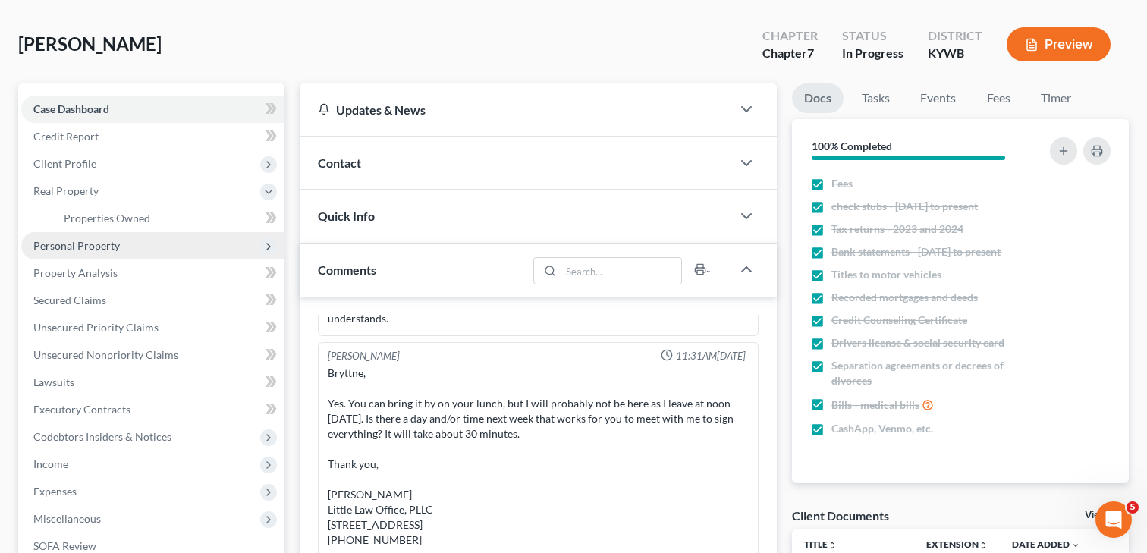
click at [90, 255] on span "Personal Property" at bounding box center [152, 245] width 263 height 27
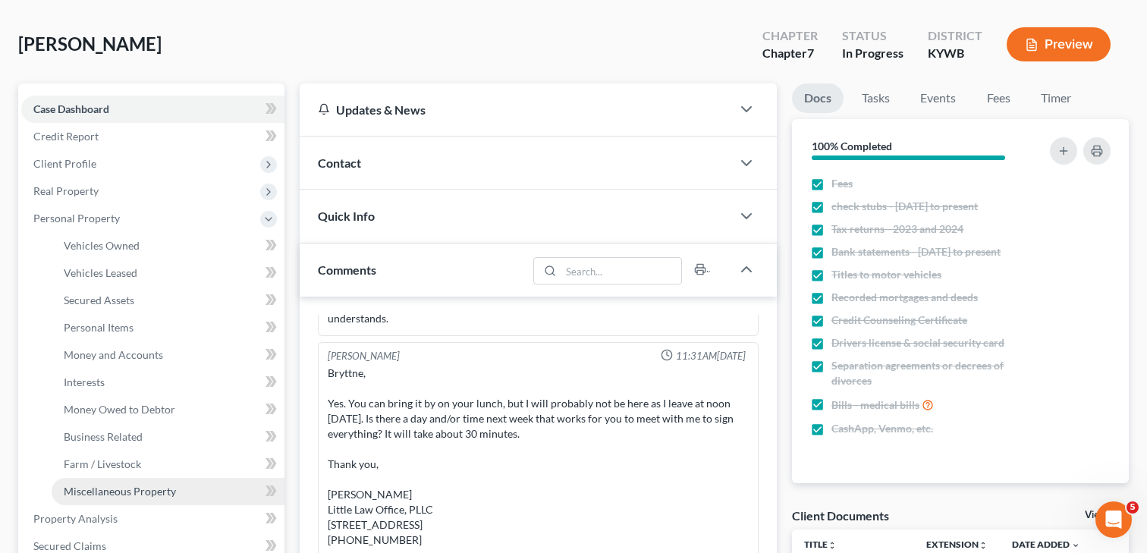
drag, startPoint x: 147, startPoint y: 492, endPoint x: 130, endPoint y: 492, distance: 17.5
click at [147, 492] on span "Miscellaneous Property" at bounding box center [120, 491] width 112 height 13
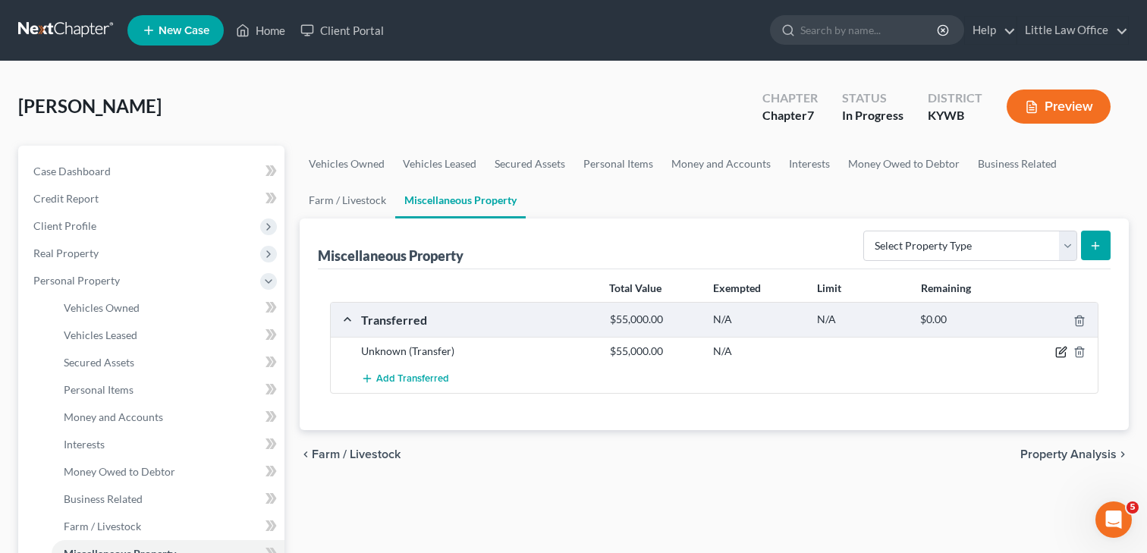
click at [1064, 347] on icon "button" at bounding box center [1062, 350] width 7 height 7
select select "Ordinary ([DATE])"
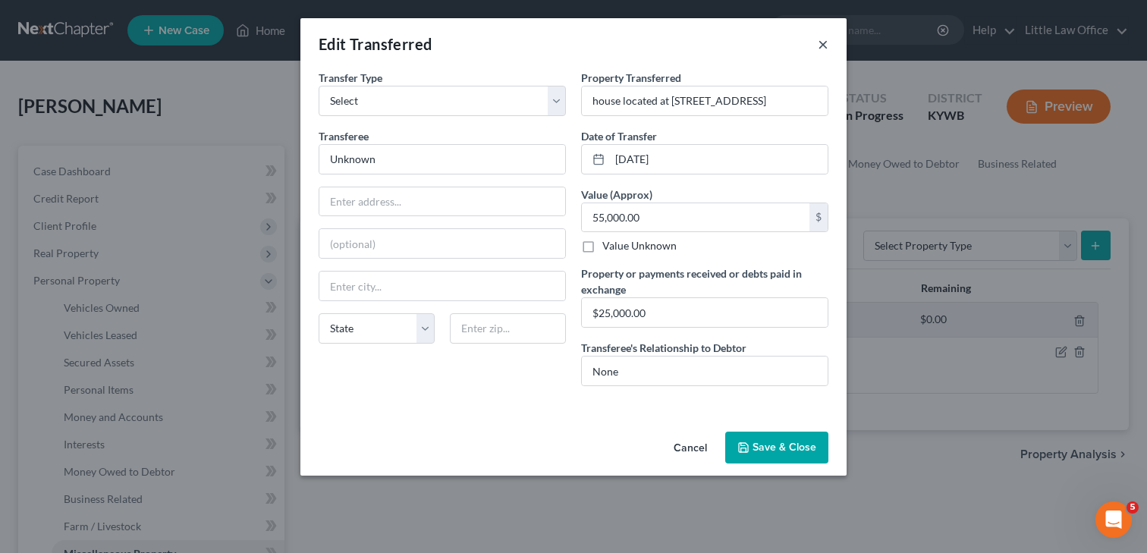
click at [822, 45] on button "×" at bounding box center [823, 44] width 11 height 18
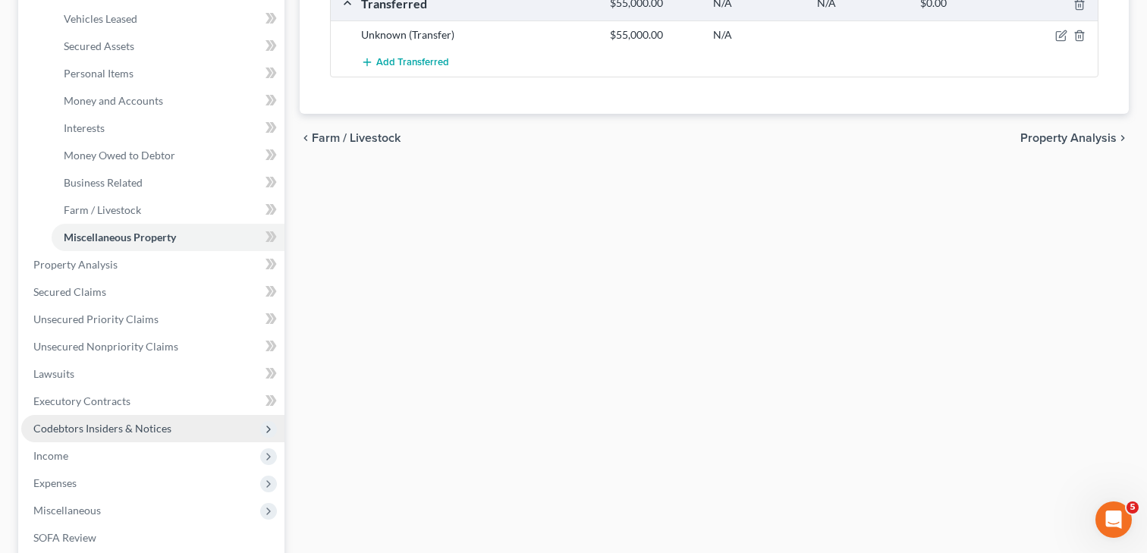
scroll to position [379, 0]
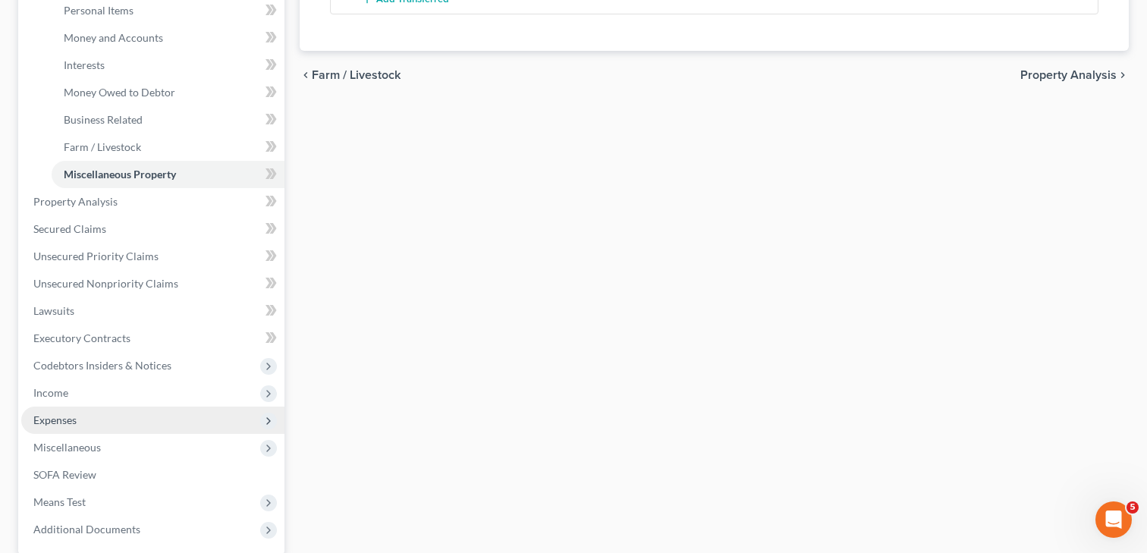
click at [112, 413] on span "Expenses" at bounding box center [152, 420] width 263 height 27
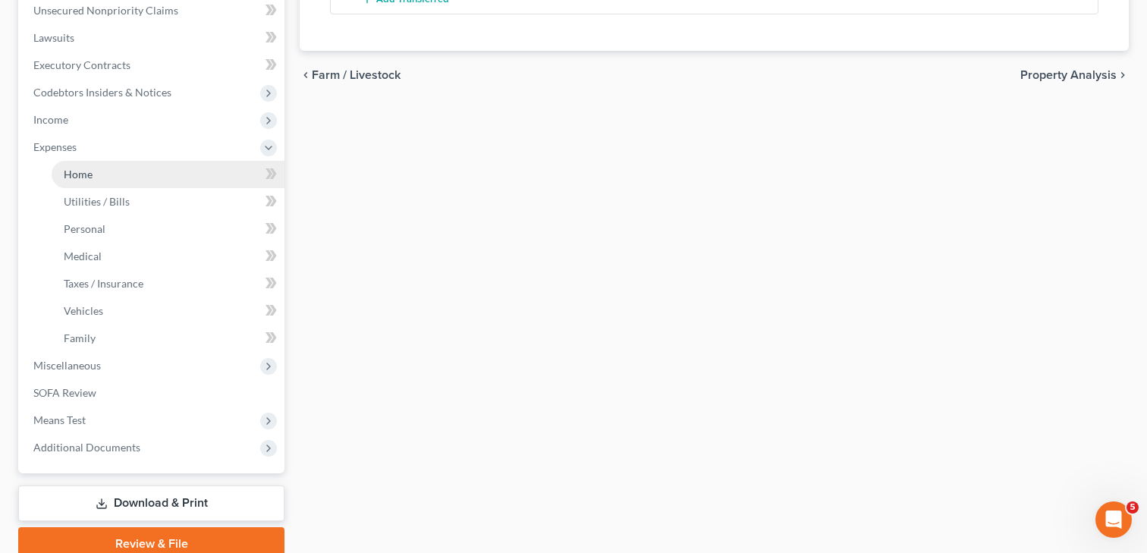
click at [77, 181] on link "Home" at bounding box center [168, 174] width 233 height 27
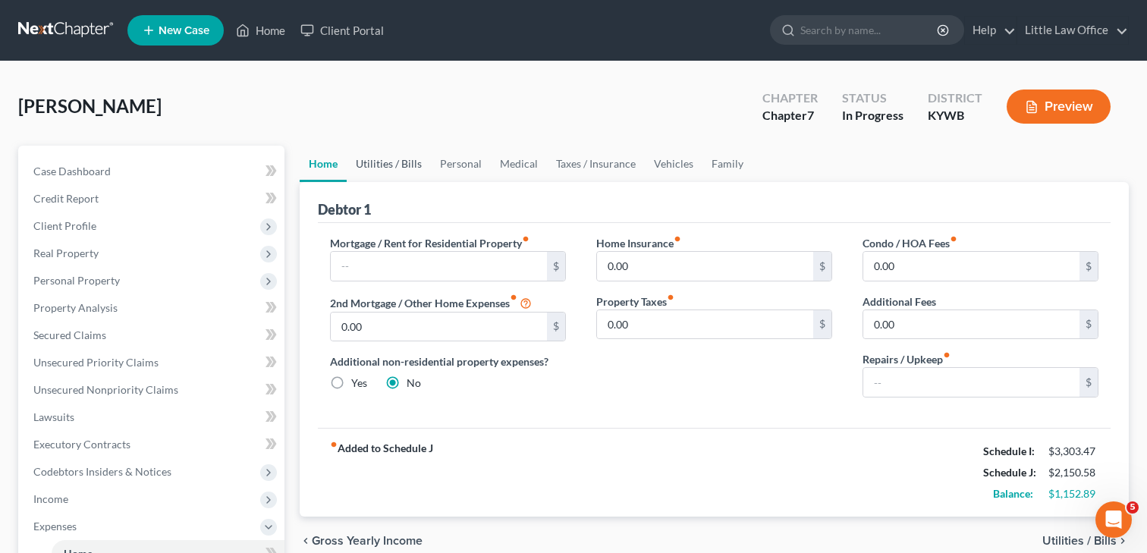
click at [364, 166] on link "Utilities / Bills" at bounding box center [389, 164] width 84 height 36
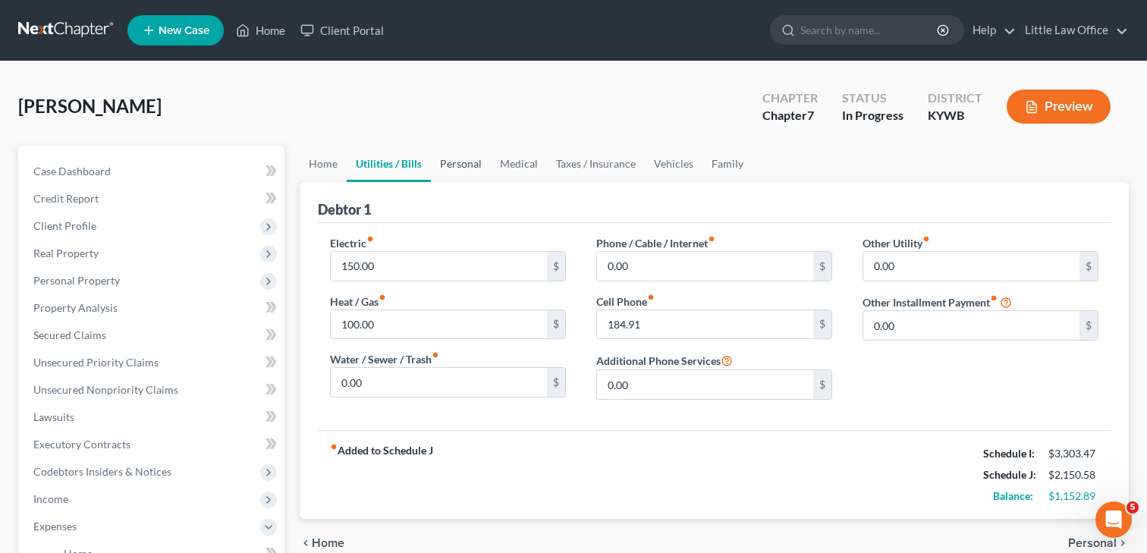
click at [462, 161] on link "Personal" at bounding box center [461, 164] width 60 height 36
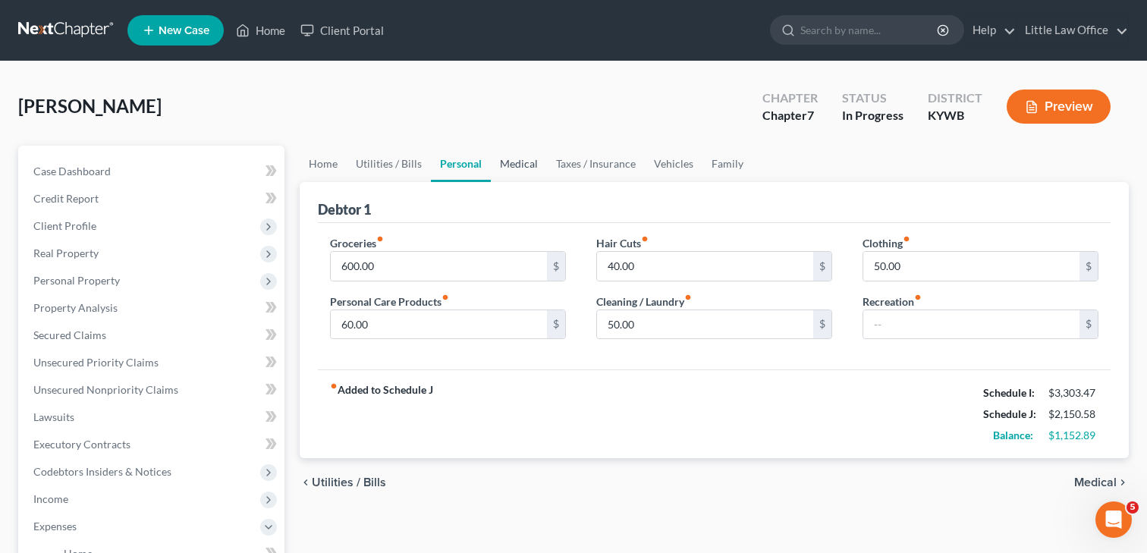
click at [515, 165] on link "Medical" at bounding box center [519, 164] width 56 height 36
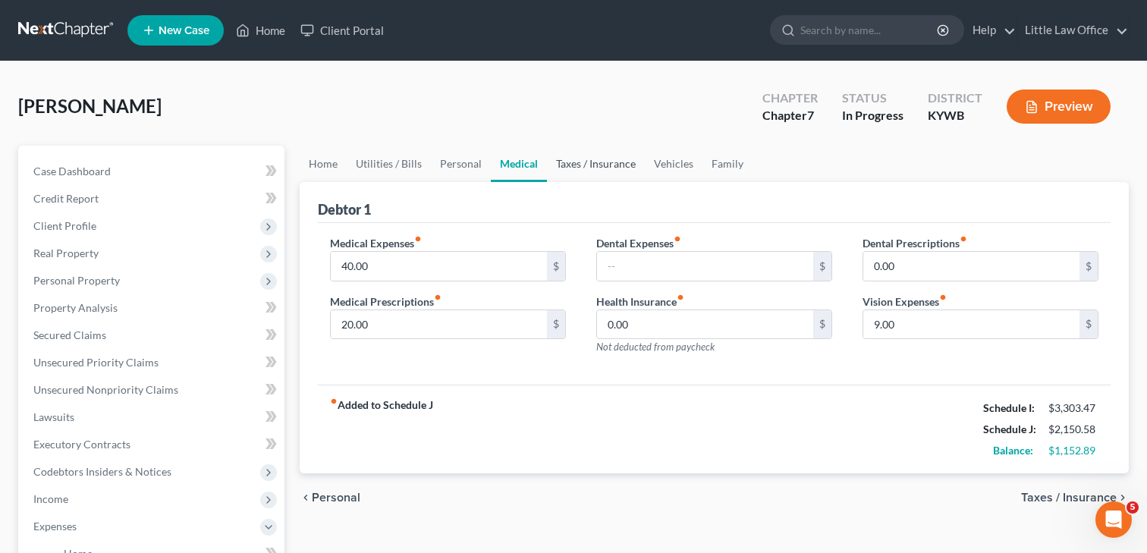
click at [611, 168] on link "Taxes / Insurance" at bounding box center [596, 164] width 98 height 36
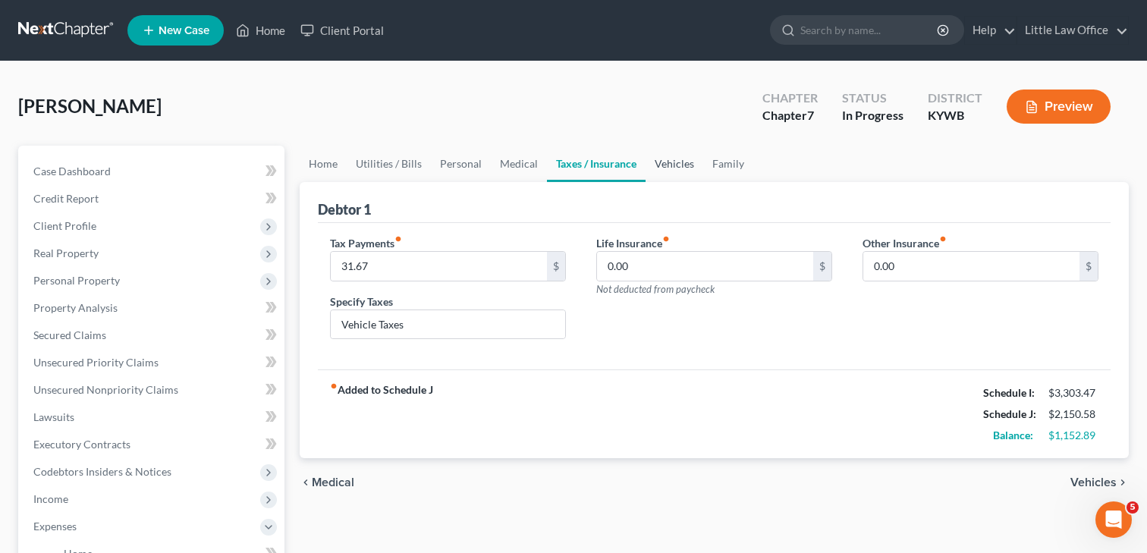
click at [671, 169] on link "Vehicles" at bounding box center [675, 164] width 58 height 36
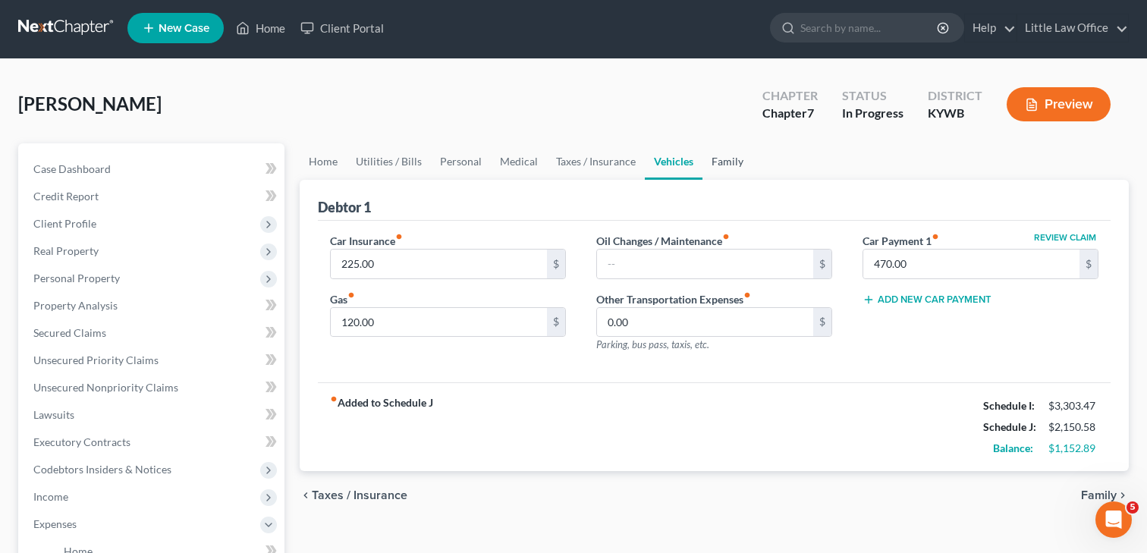
scroll to position [3, 0]
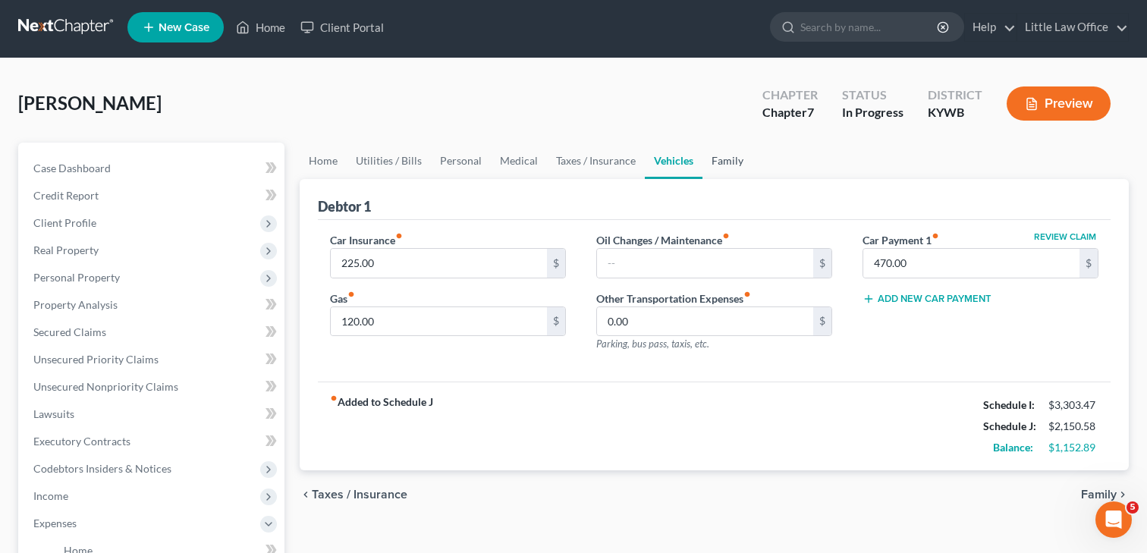
click at [725, 168] on link "Family" at bounding box center [728, 161] width 50 height 36
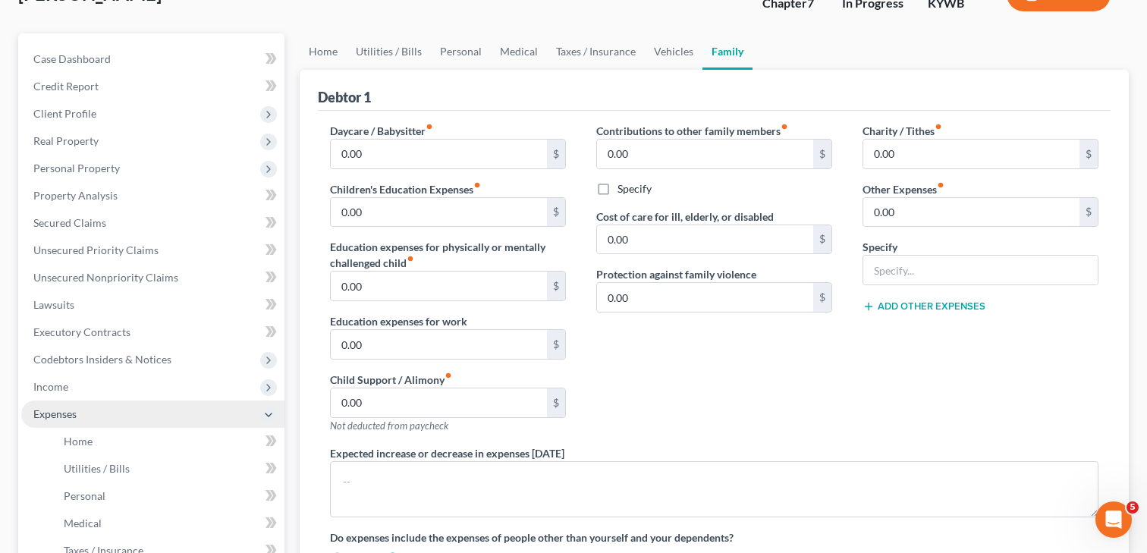
scroll to position [121, 0]
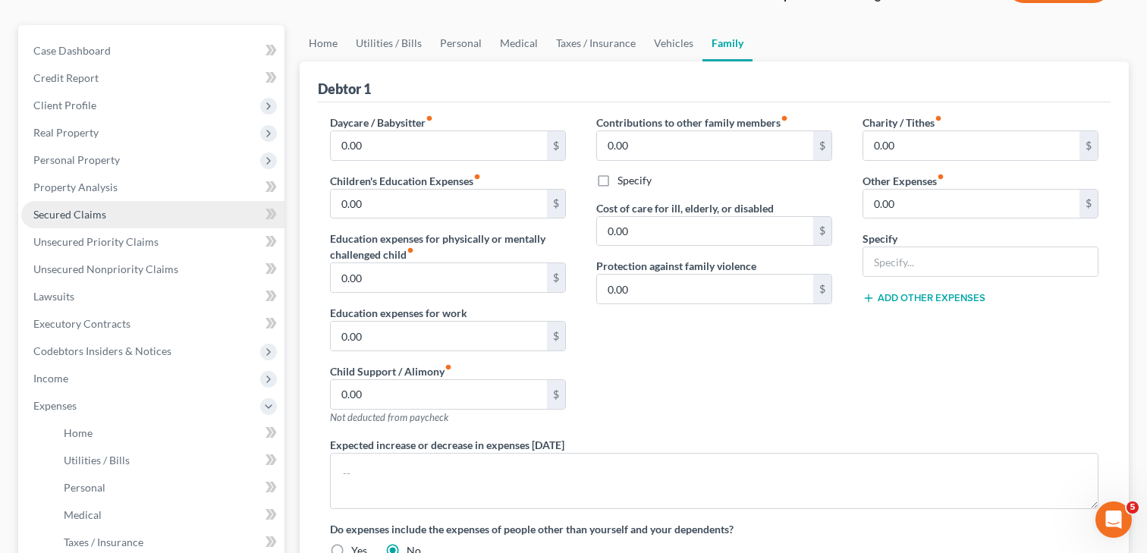
click at [132, 219] on link "Secured Claims" at bounding box center [152, 214] width 263 height 27
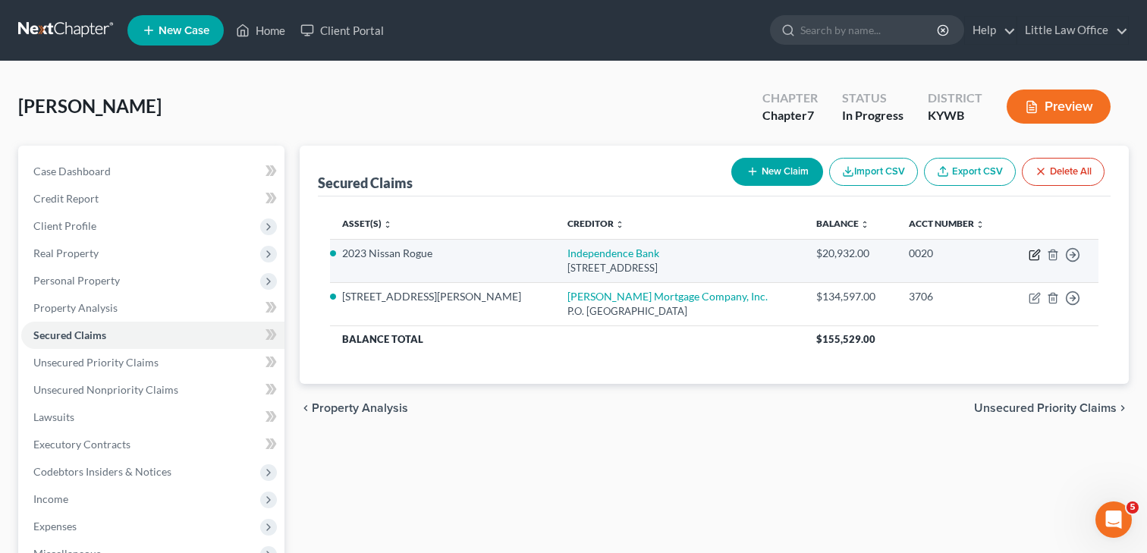
click at [1035, 256] on icon "button" at bounding box center [1035, 255] width 12 height 12
select select "18"
select select "2"
select select "0"
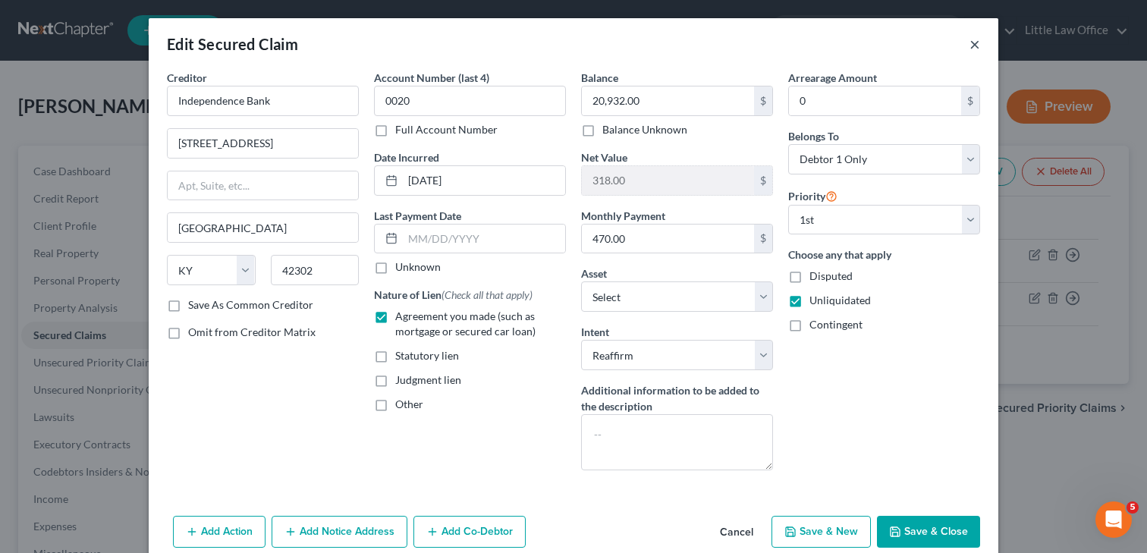
click at [971, 44] on button "×" at bounding box center [975, 44] width 11 height 18
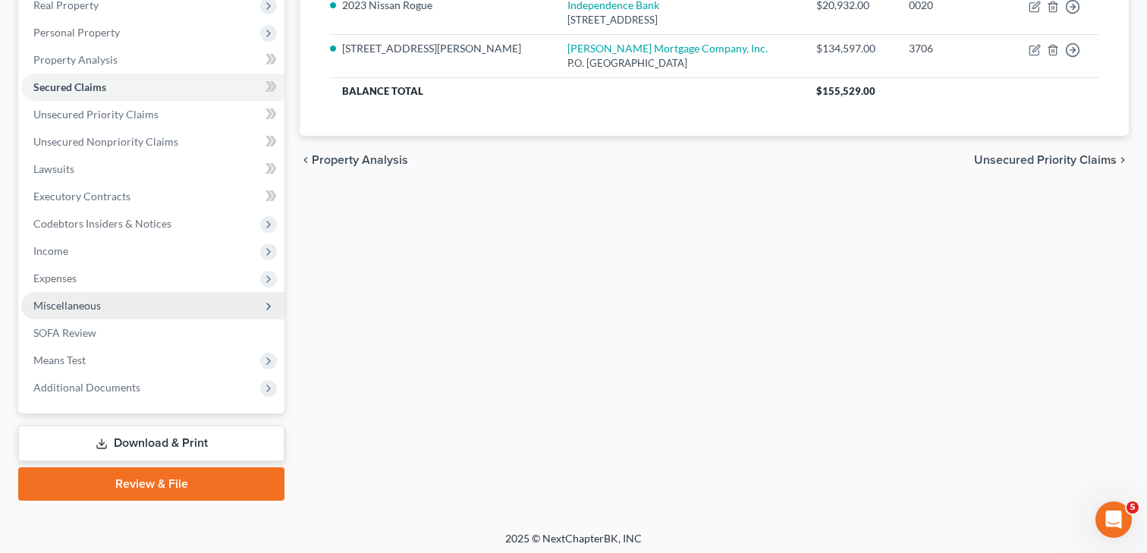
scroll to position [252, 0]
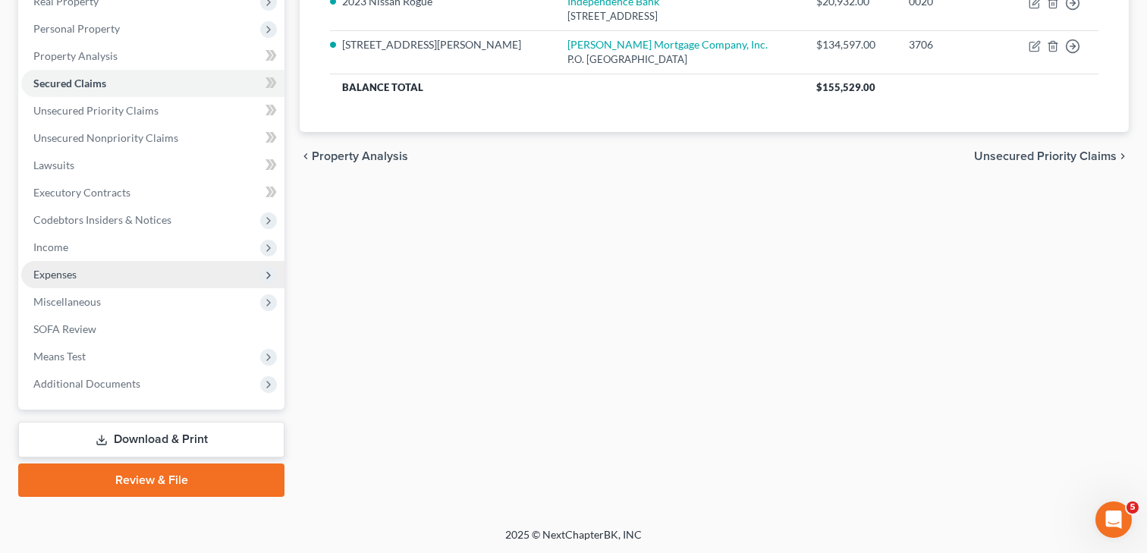
click at [90, 271] on span "Expenses" at bounding box center [152, 274] width 263 height 27
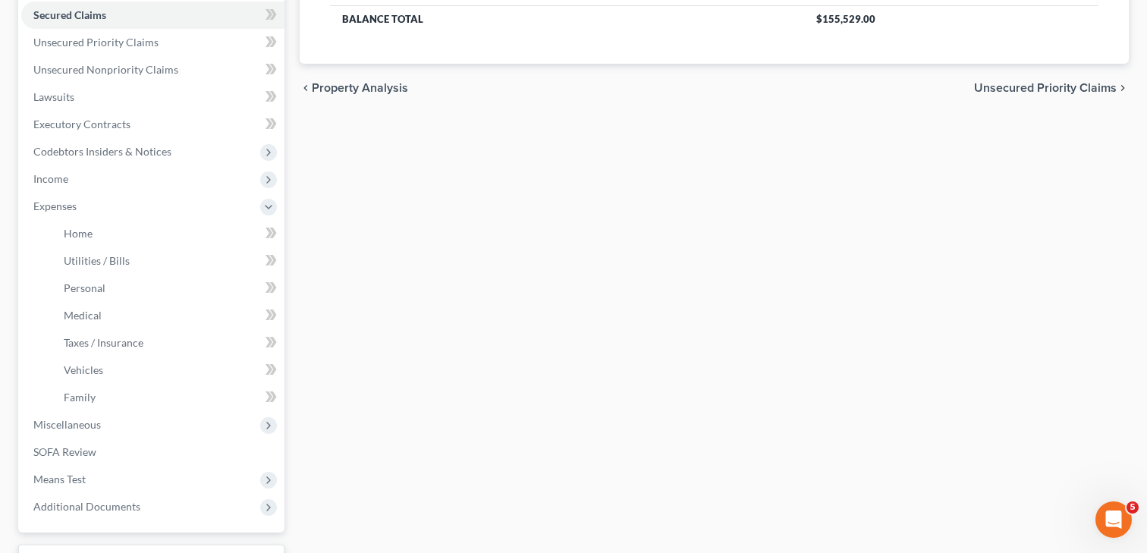
scroll to position [325, 0]
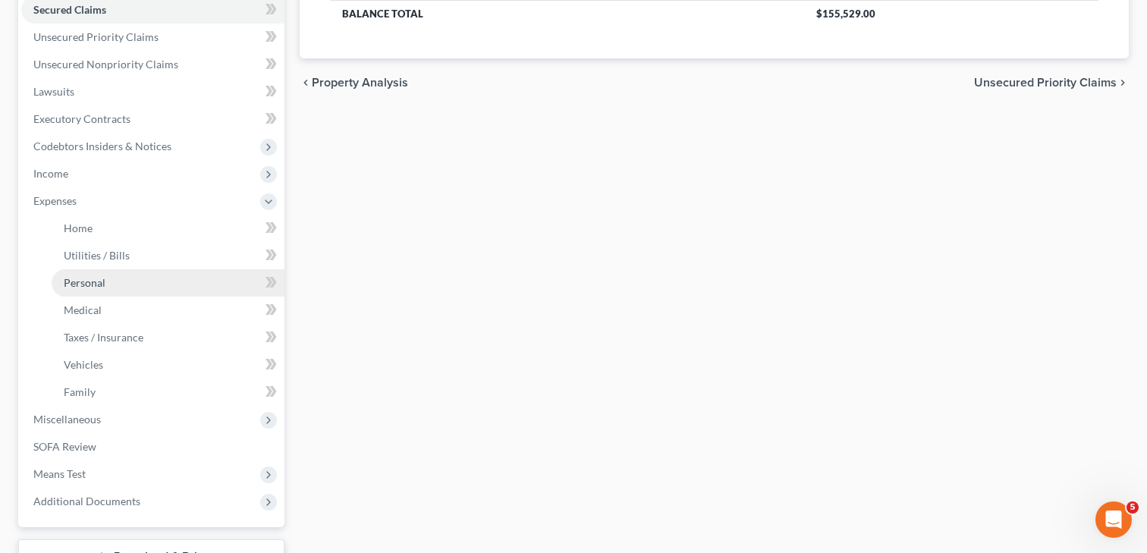
click at [64, 273] on link "Personal" at bounding box center [168, 282] width 233 height 27
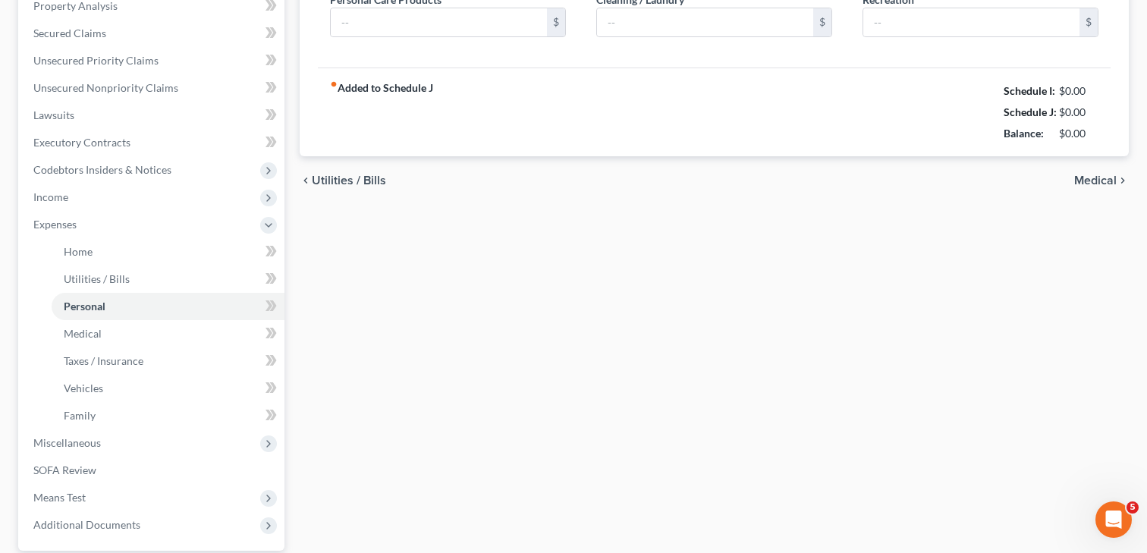
type input "600.00"
type input "60.00"
type input "40.00"
type input "50.00"
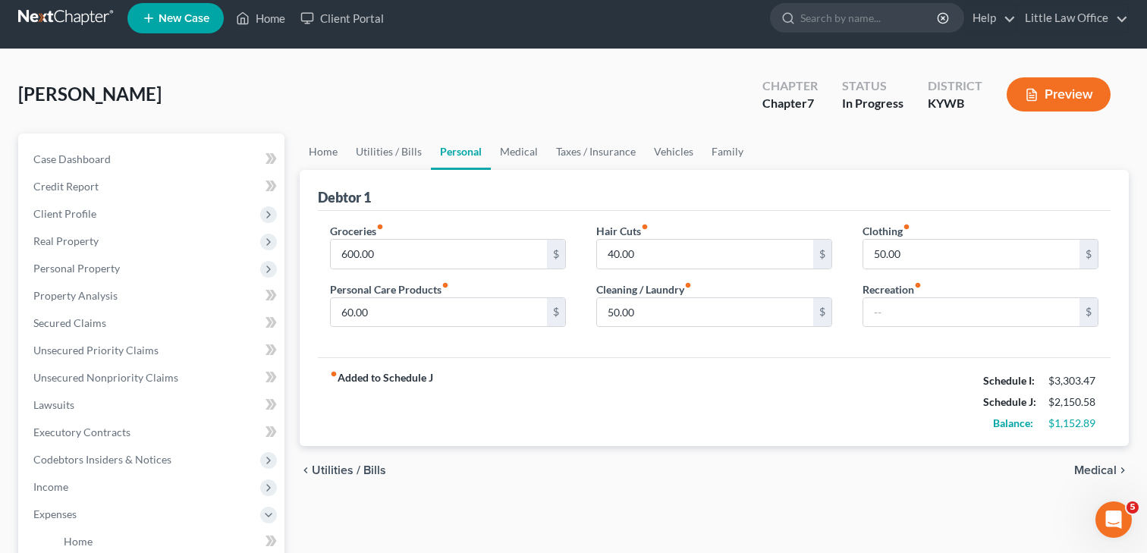
scroll to position [16, 0]
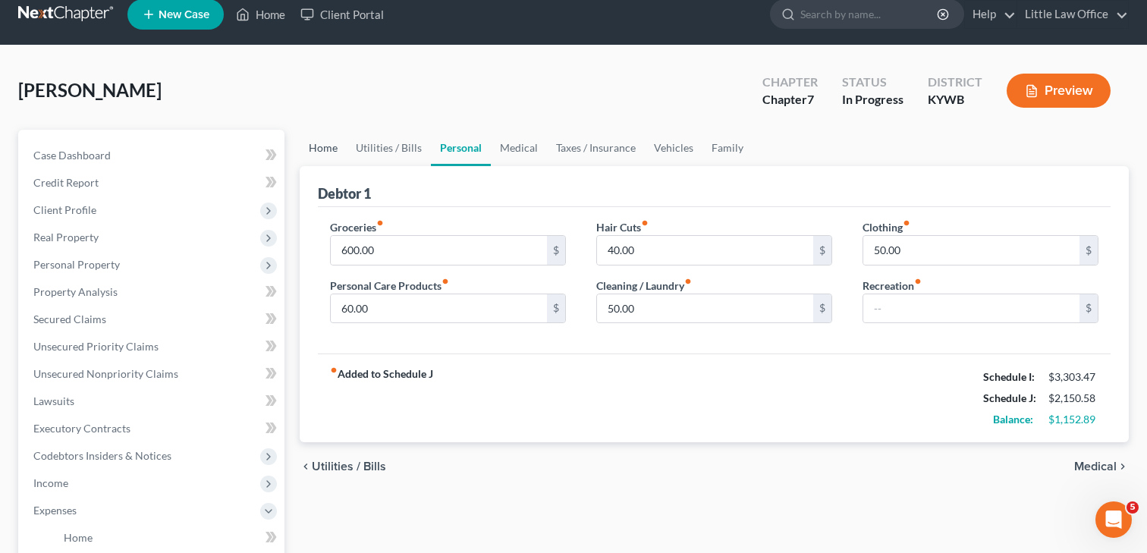
click at [328, 152] on link "Home" at bounding box center [323, 148] width 47 height 36
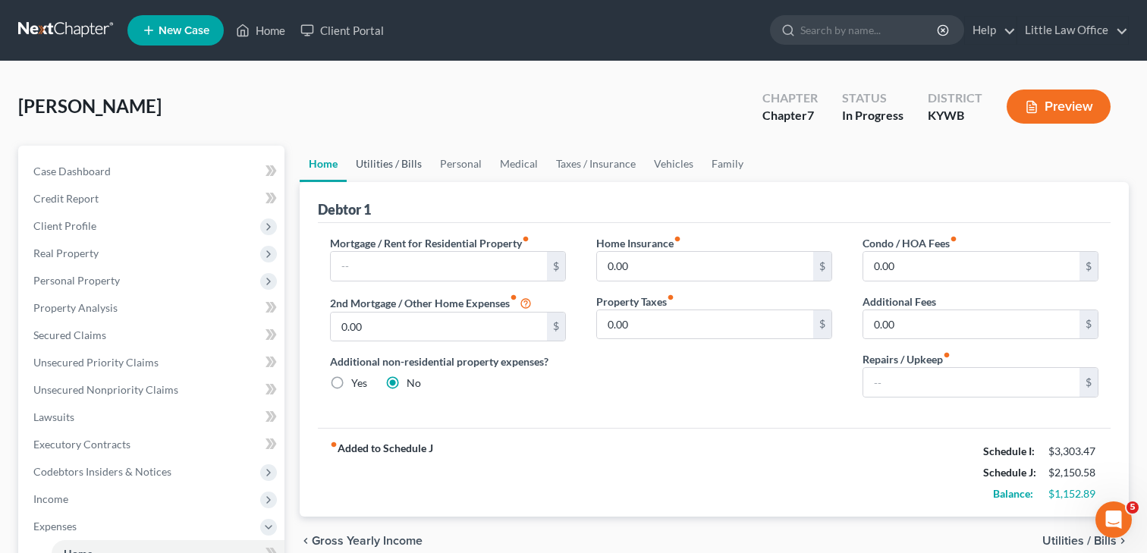
click at [349, 162] on link "Utilities / Bills" at bounding box center [389, 164] width 84 height 36
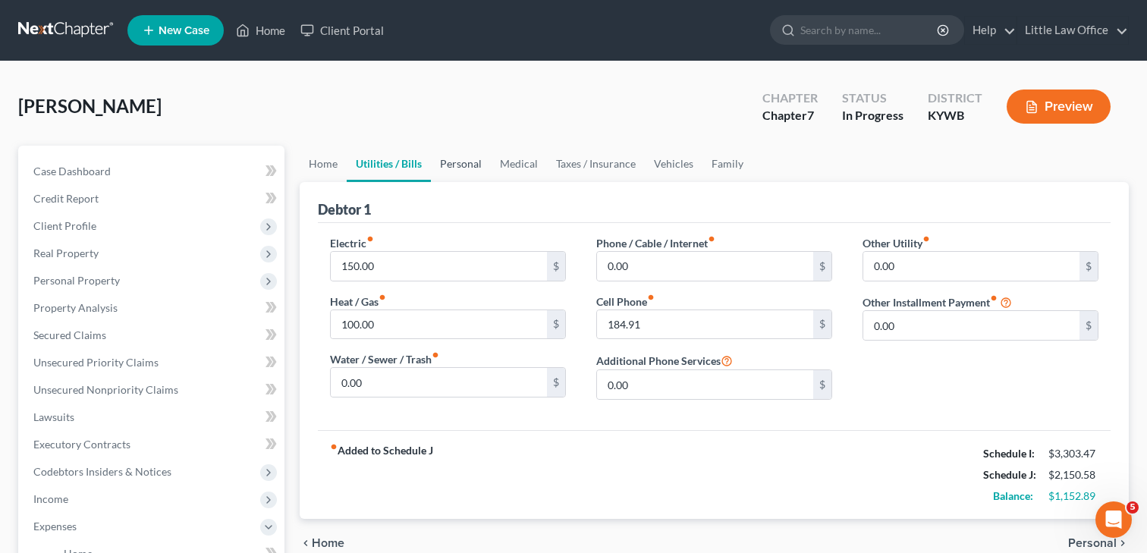
click at [464, 171] on link "Personal" at bounding box center [461, 164] width 60 height 36
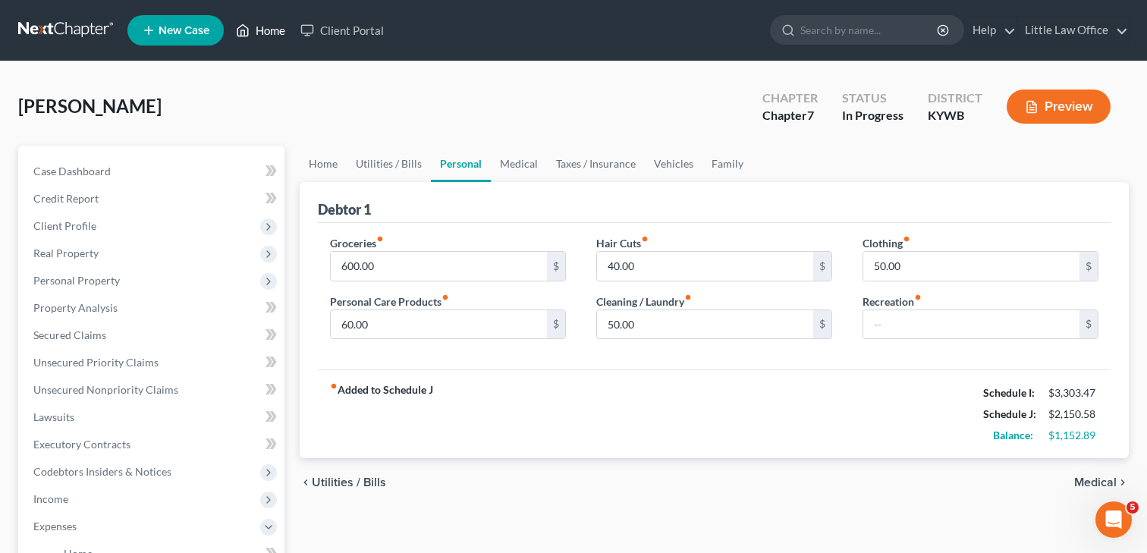
click at [261, 34] on link "Home" at bounding box center [260, 30] width 64 height 27
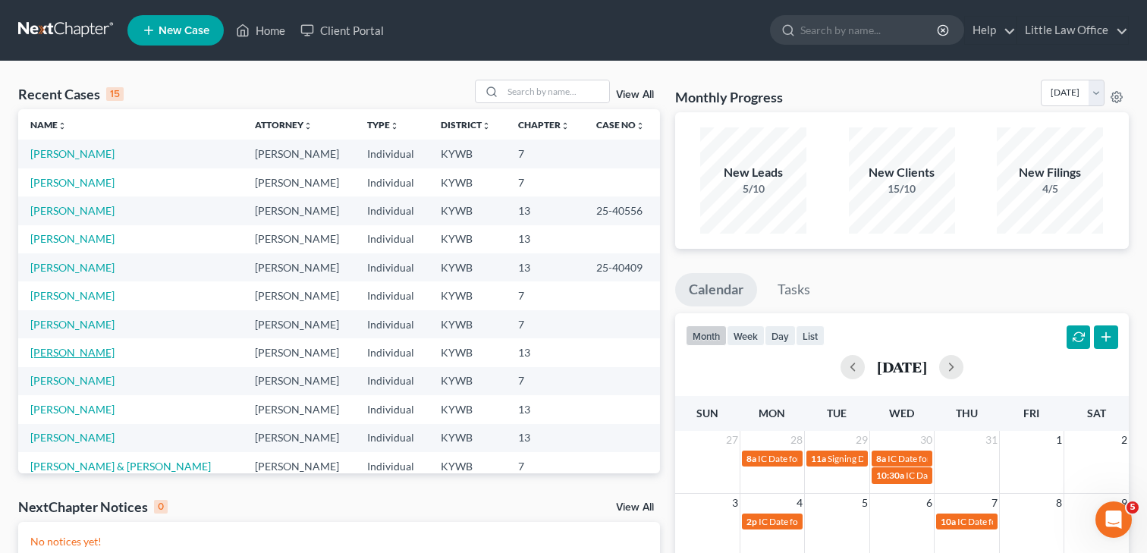
click at [68, 352] on link "Rogers, Ashlie" at bounding box center [72, 352] width 84 height 13
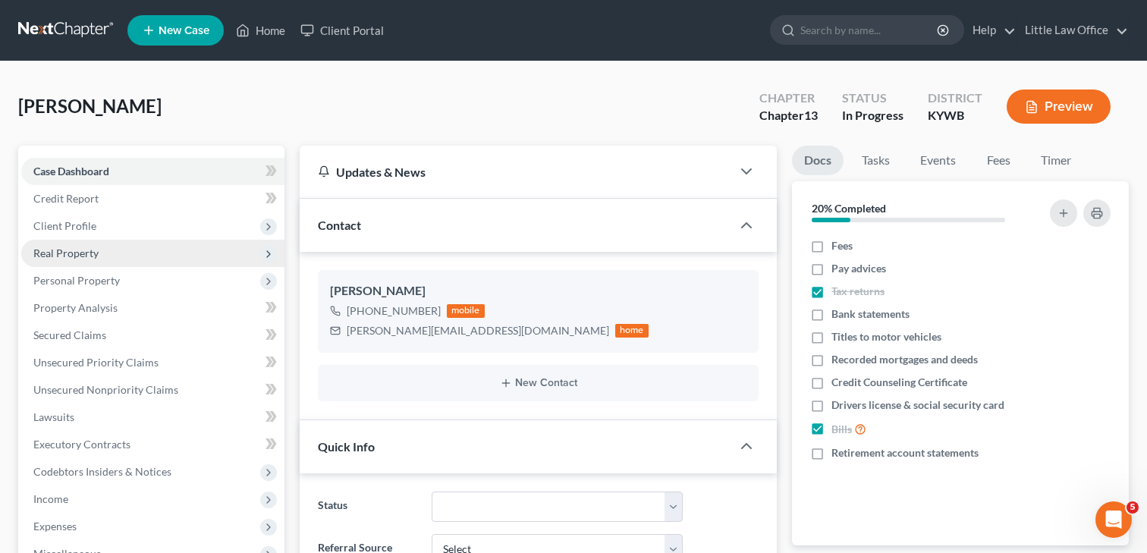
click at [70, 252] on span "Real Property" at bounding box center [65, 253] width 65 height 13
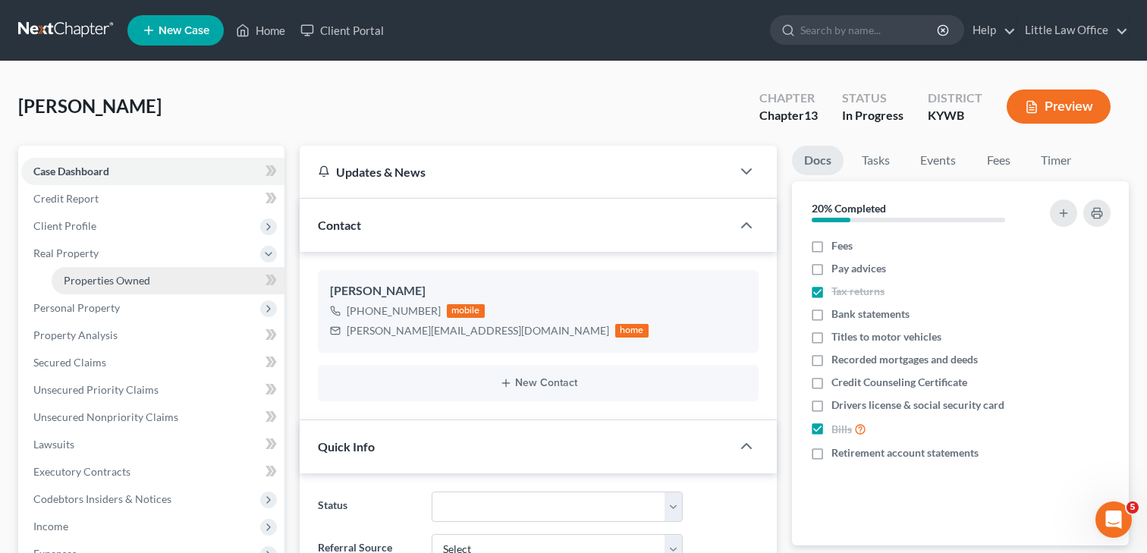
click at [82, 283] on span "Properties Owned" at bounding box center [107, 280] width 86 height 13
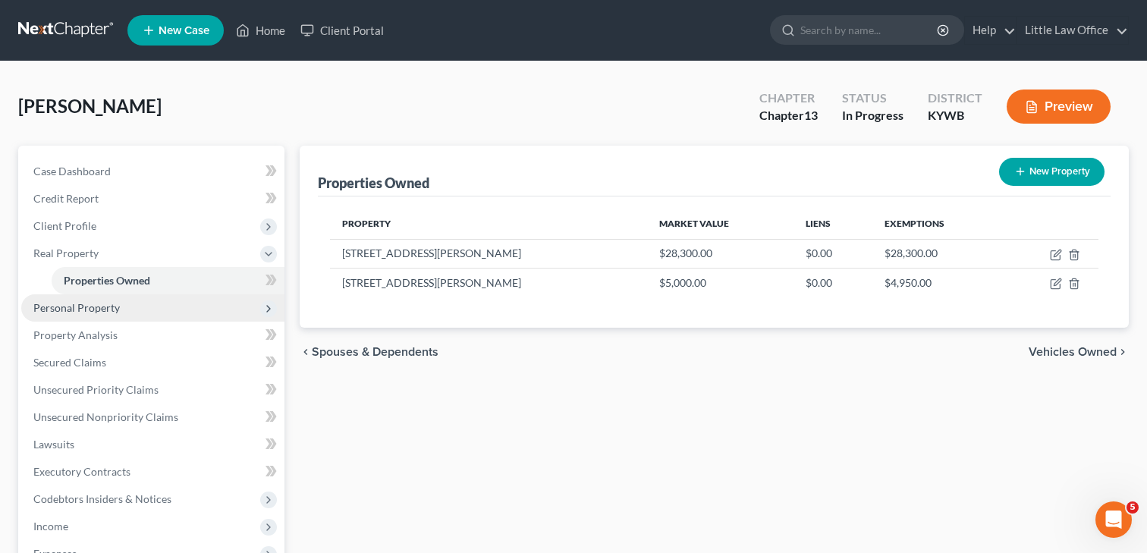
click at [118, 307] on span "Personal Property" at bounding box center [152, 307] width 263 height 27
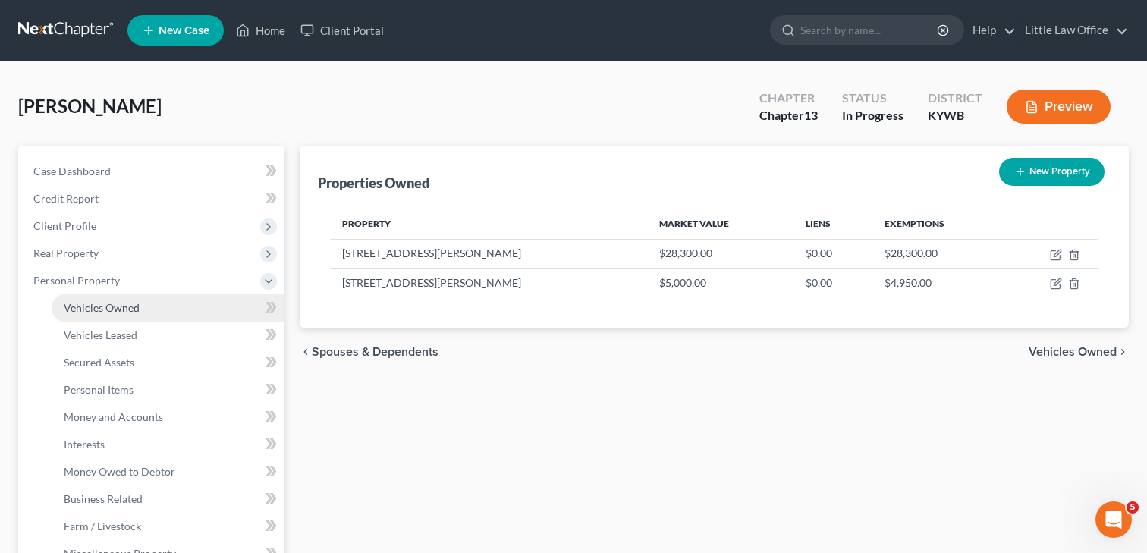
click at [112, 305] on span "Vehicles Owned" at bounding box center [102, 307] width 76 height 13
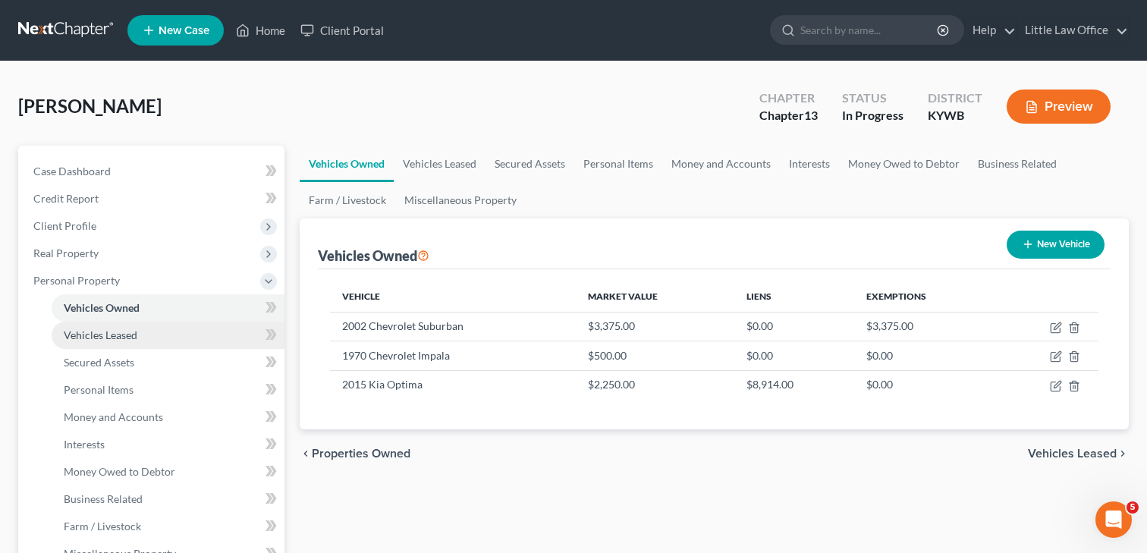
click at [106, 342] on link "Vehicles Leased" at bounding box center [168, 335] width 233 height 27
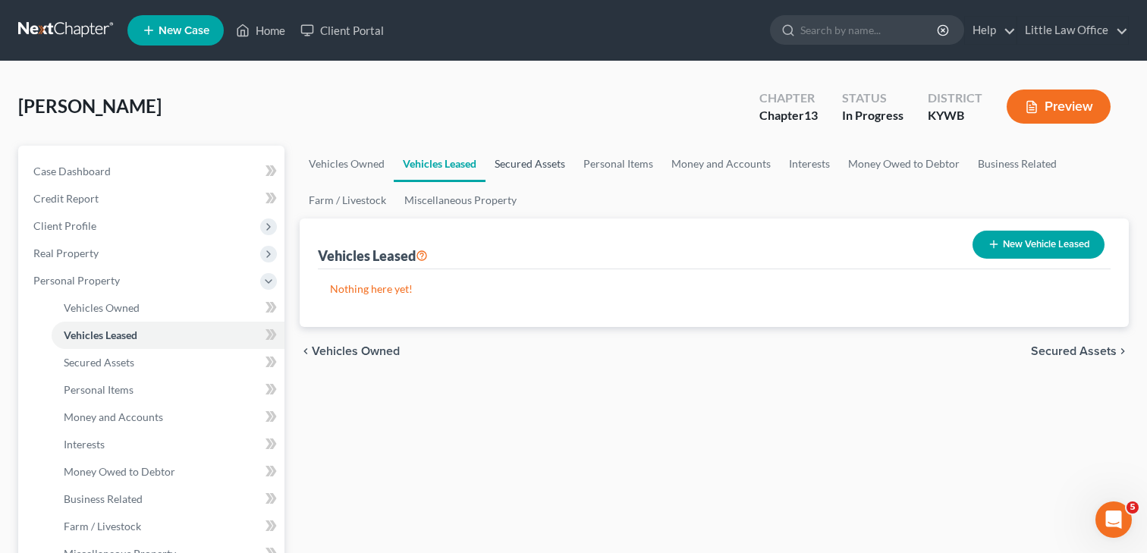
click at [523, 168] on link "Secured Assets" at bounding box center [530, 164] width 89 height 36
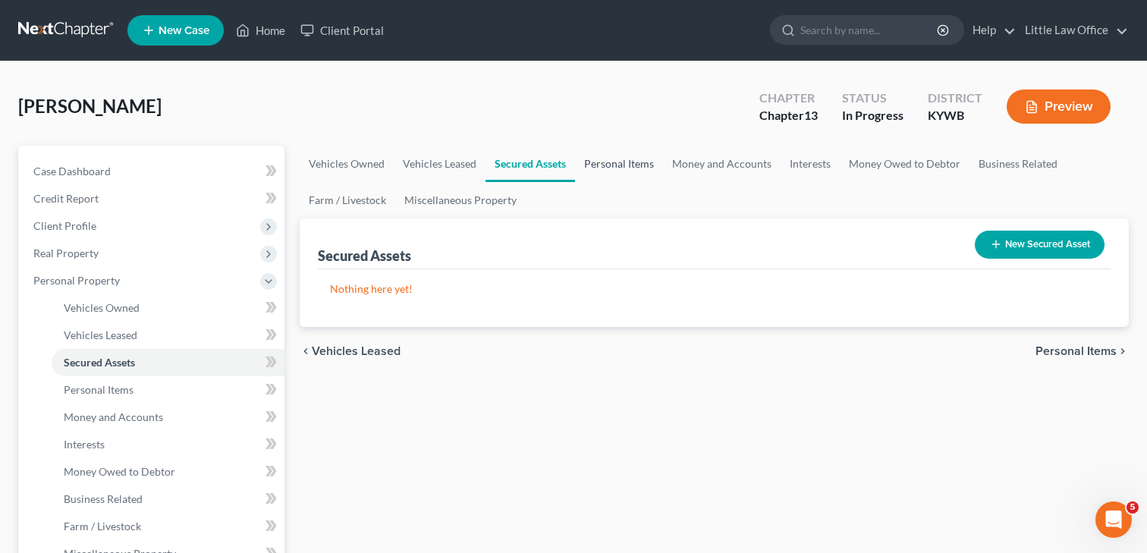
click at [615, 165] on link "Personal Items" at bounding box center [619, 164] width 88 height 36
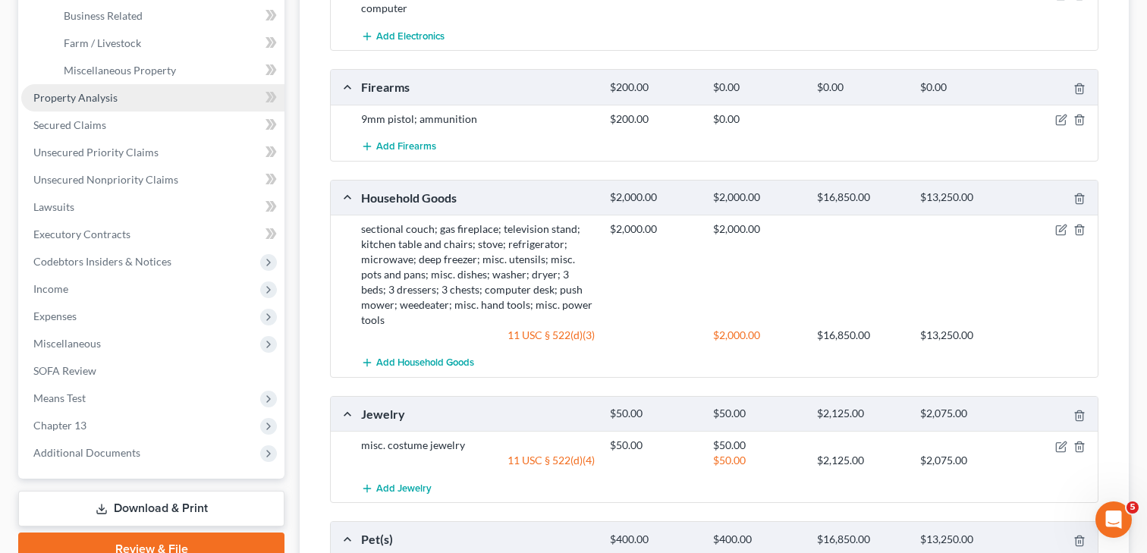
click at [78, 104] on link "Property Analysis" at bounding box center [152, 97] width 263 height 27
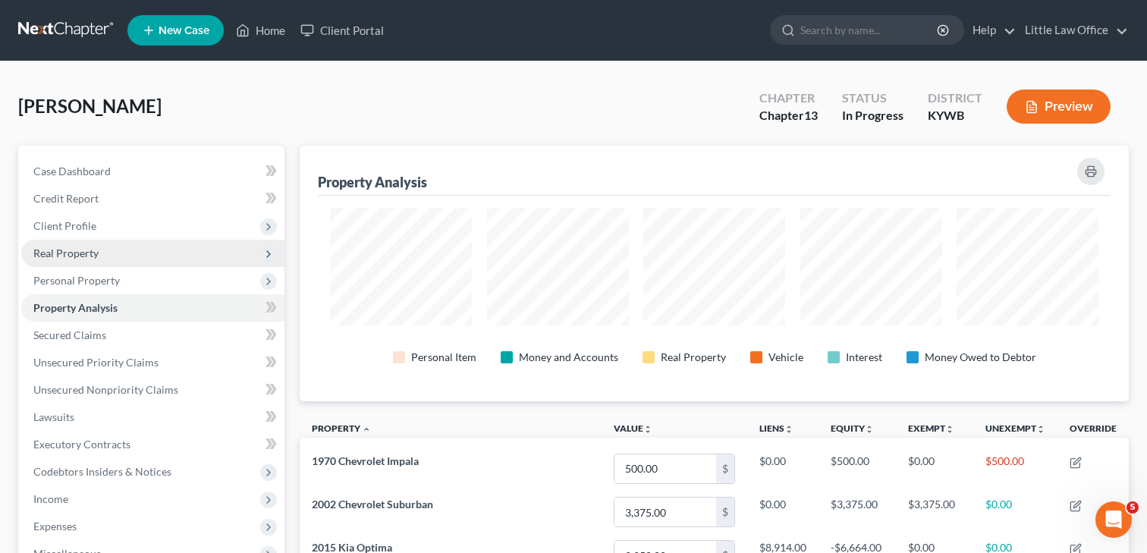
click at [87, 247] on span "Real Property" at bounding box center [65, 253] width 65 height 13
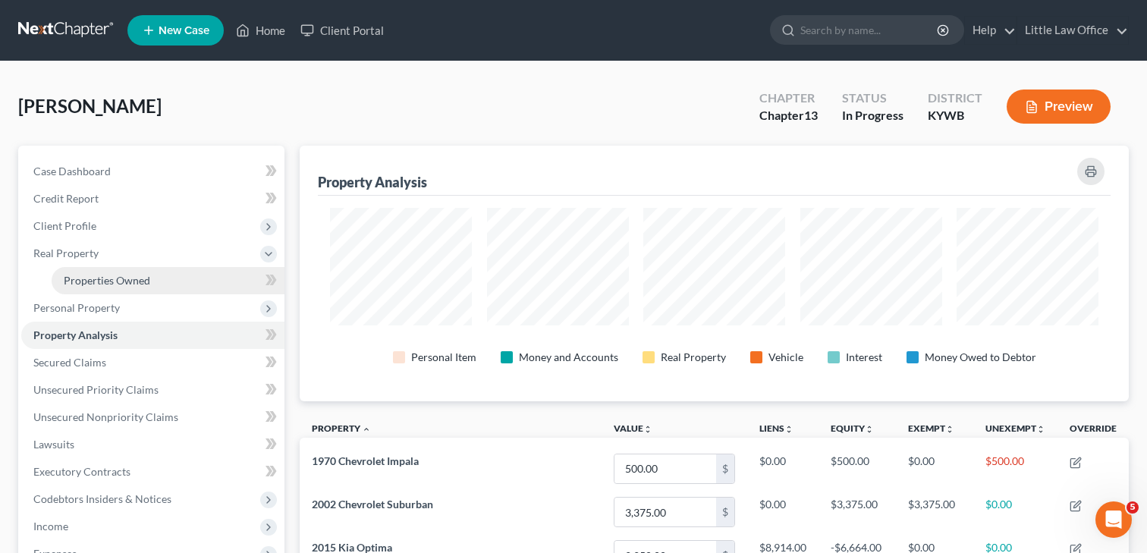
click at [108, 284] on span "Properties Owned" at bounding box center [107, 280] width 86 height 13
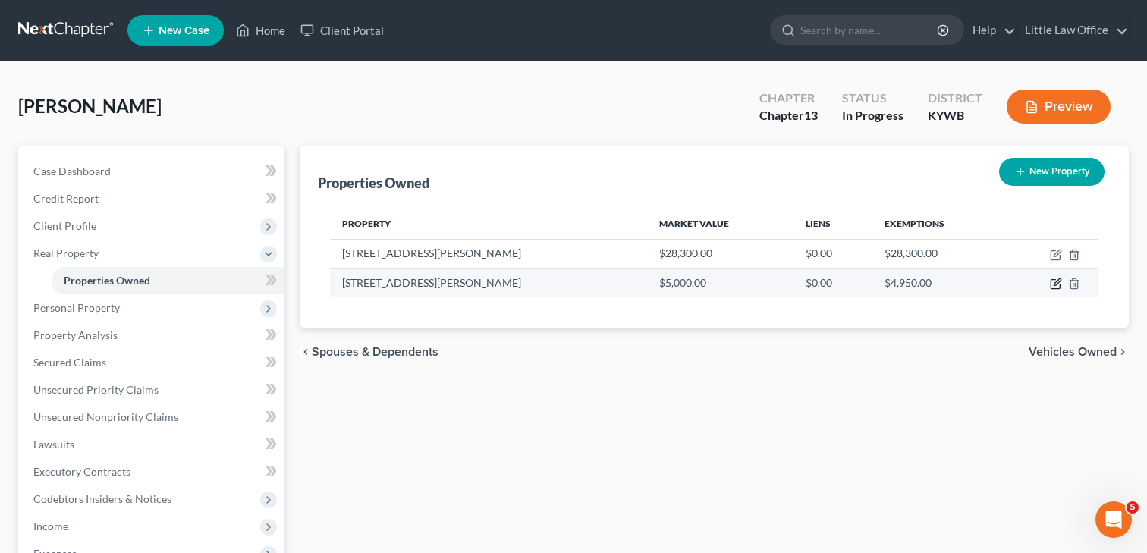
click at [1055, 285] on icon "button" at bounding box center [1057, 282] width 7 height 7
select select "18"
select select "0"
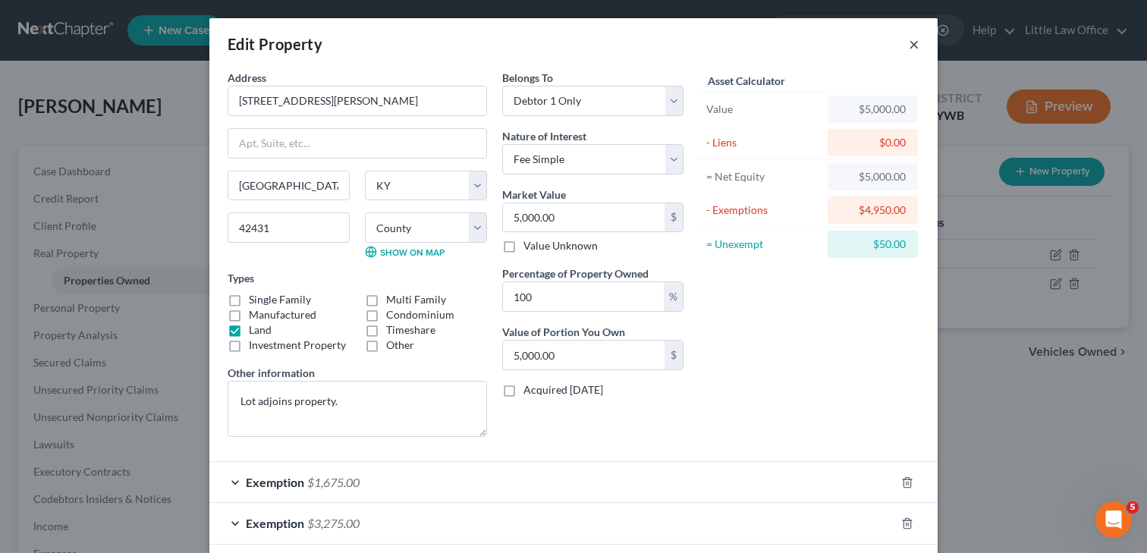
click at [915, 44] on button "×" at bounding box center [914, 44] width 11 height 18
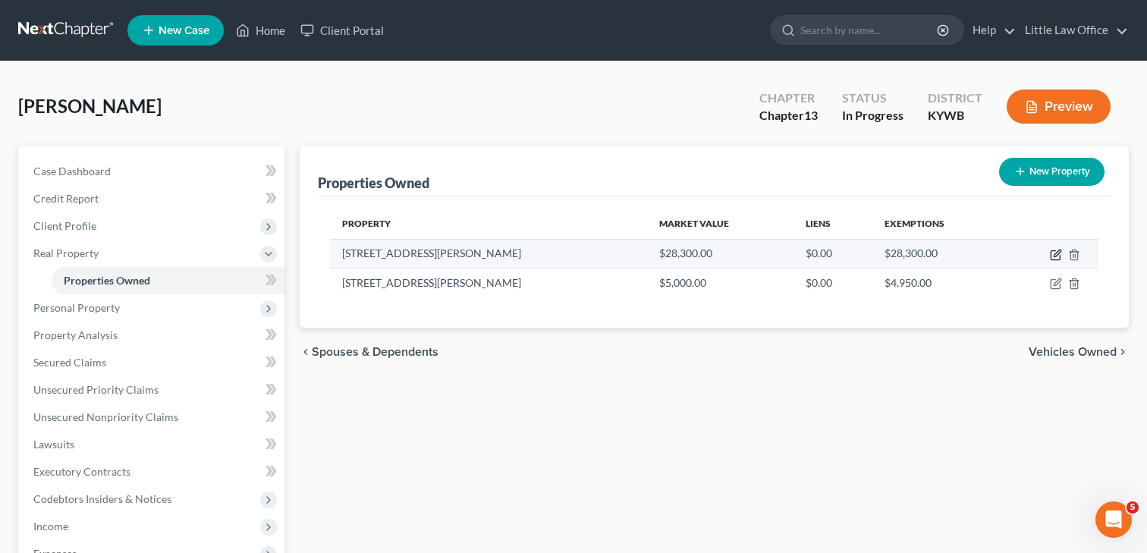
click at [1057, 254] on icon "button" at bounding box center [1057, 253] width 7 height 7
select select "18"
select select "53"
select select "0"
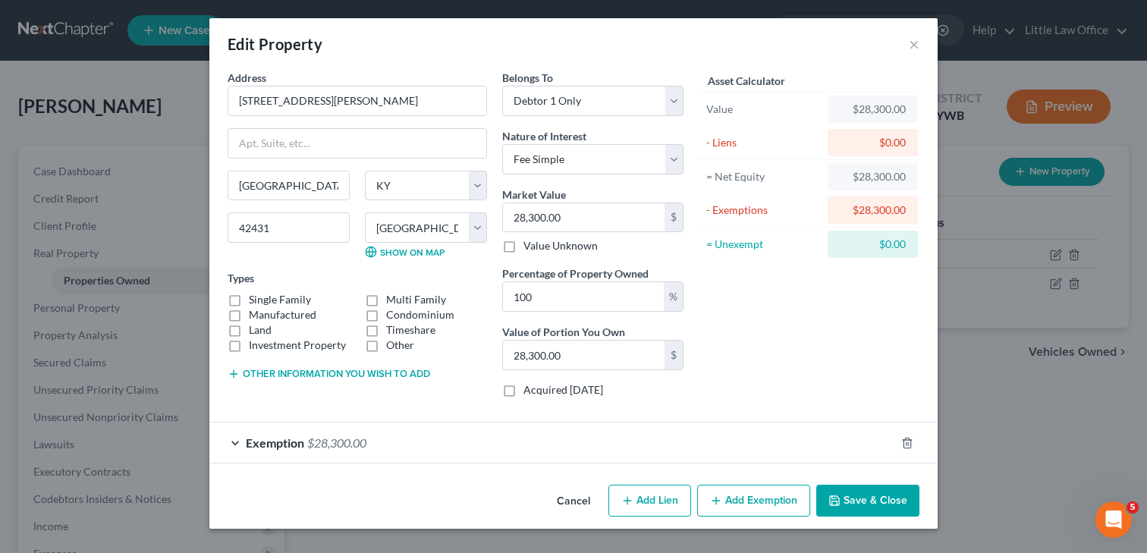
click at [501, 449] on div "Exemption $28,300.00" at bounding box center [552, 443] width 686 height 40
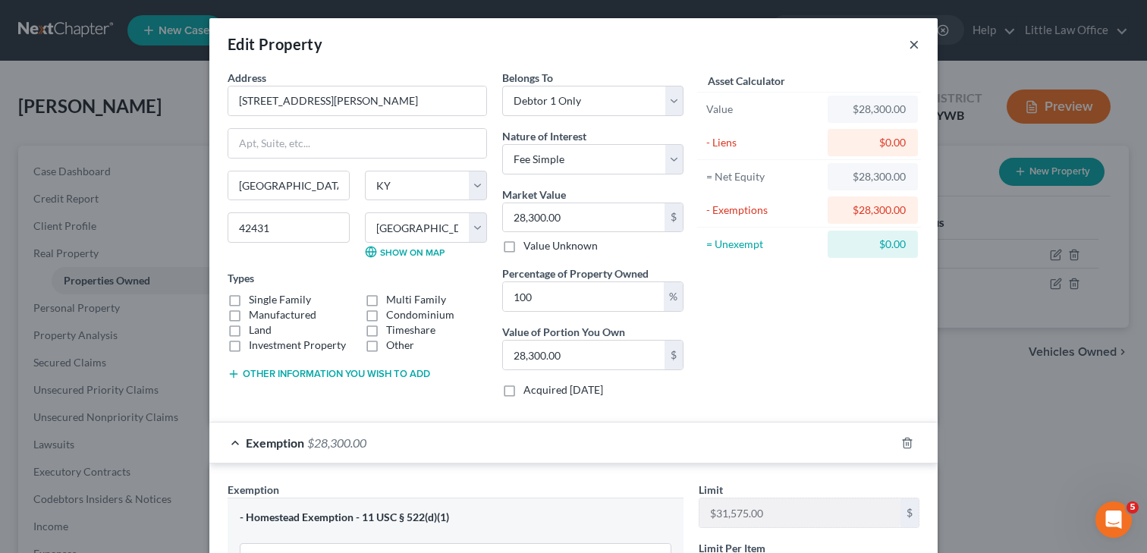
click at [913, 41] on button "×" at bounding box center [914, 44] width 11 height 18
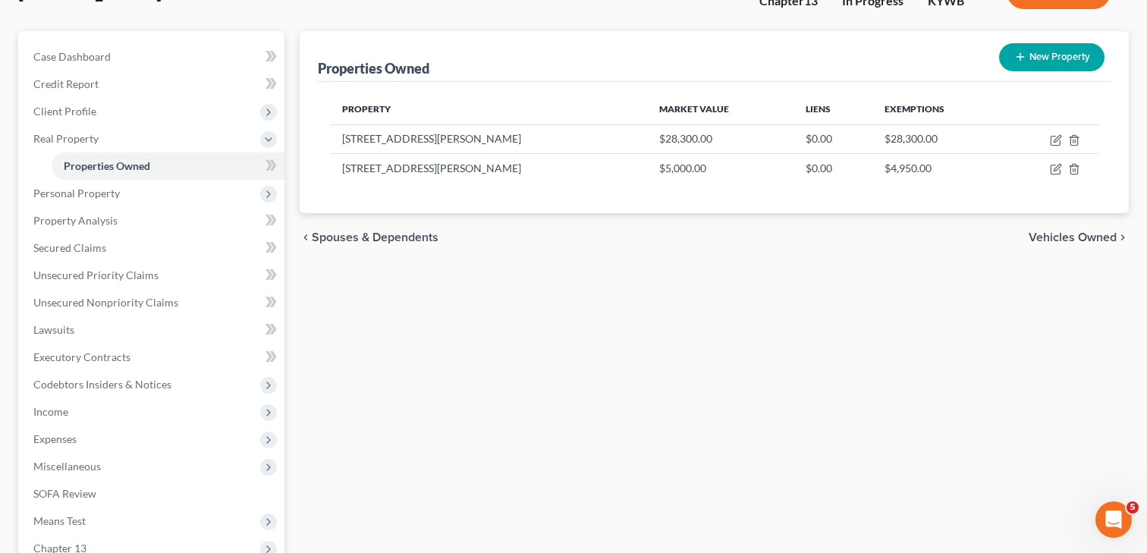
scroll to position [159, 0]
